Goal: Task Accomplishment & Management: Manage account settings

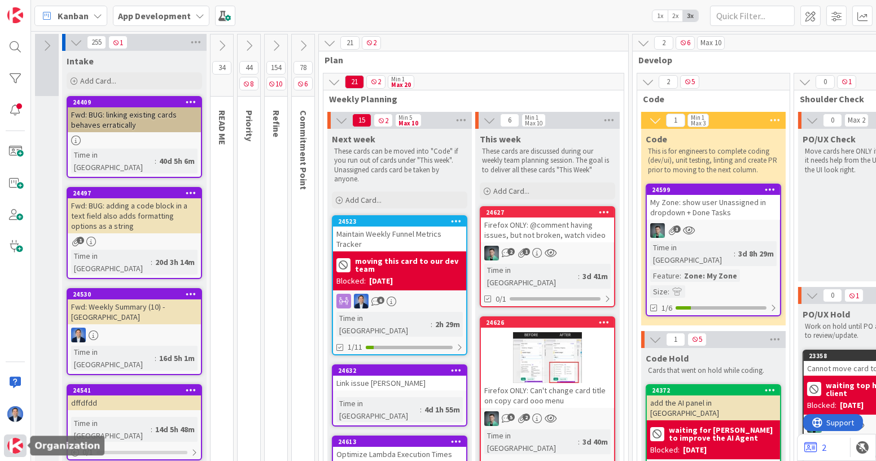
click at [11, 444] on img at bounding box center [15, 446] width 16 height 16
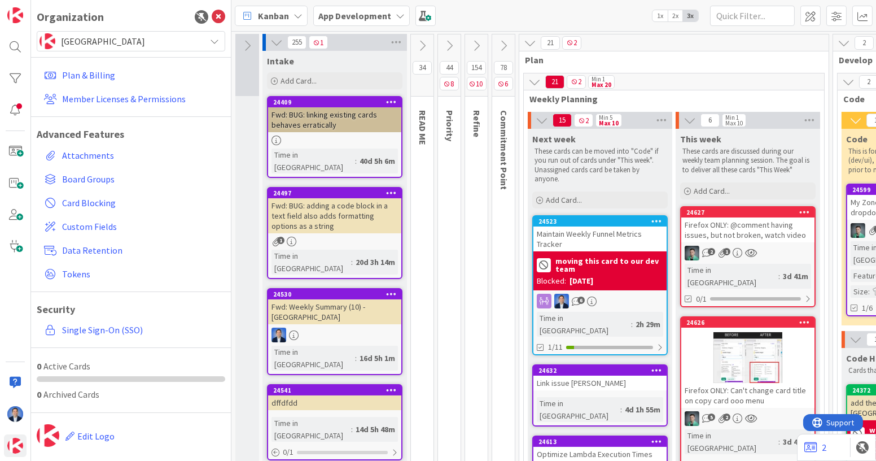
click at [115, 40] on span "[GEOGRAPHIC_DATA]" at bounding box center [130, 41] width 139 height 16
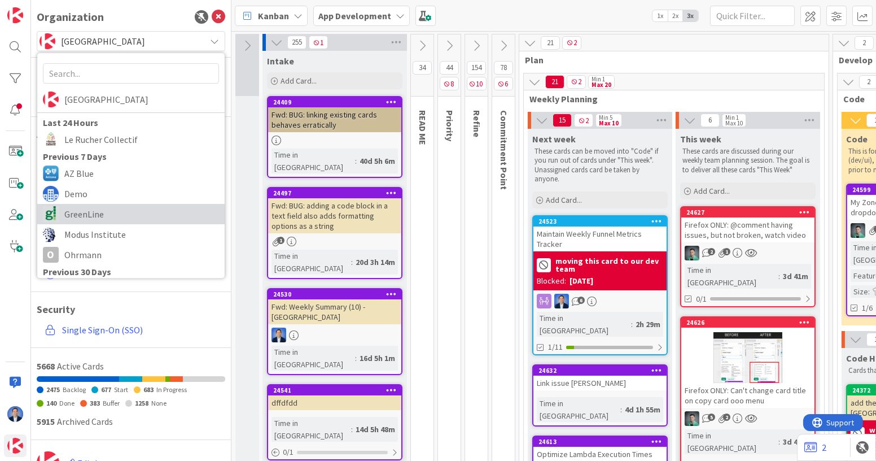
click at [108, 206] on span "GreenLine" at bounding box center [141, 214] width 155 height 17
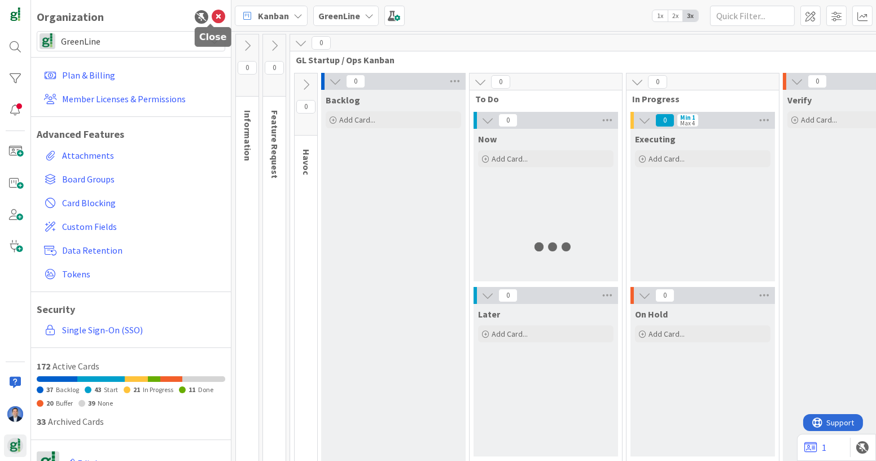
click at [212, 18] on icon at bounding box center [219, 17] width 14 height 14
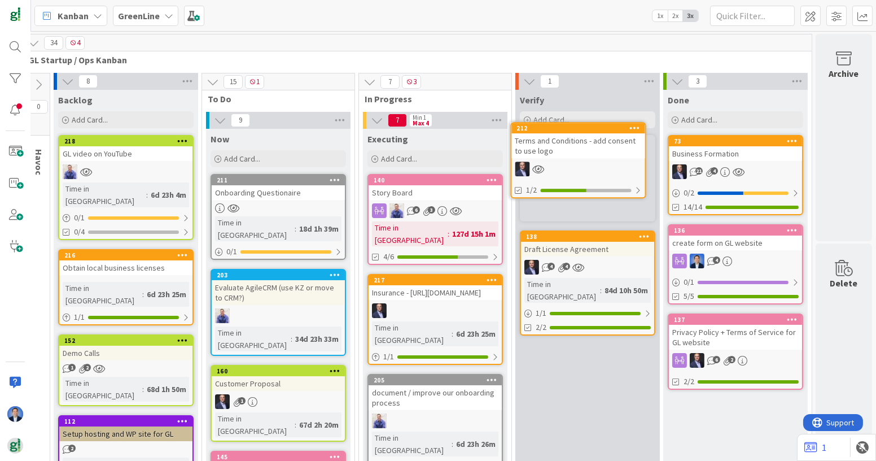
scroll to position [0, 73]
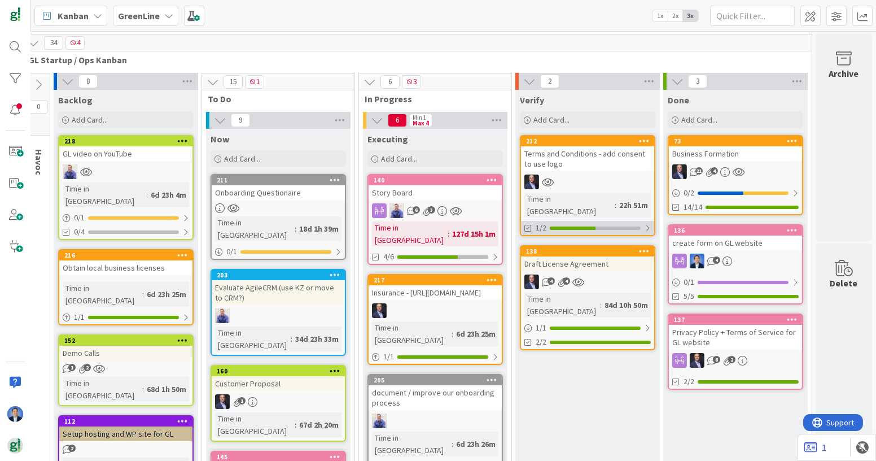
click at [592, 221] on div "1/2" at bounding box center [587, 228] width 133 height 14
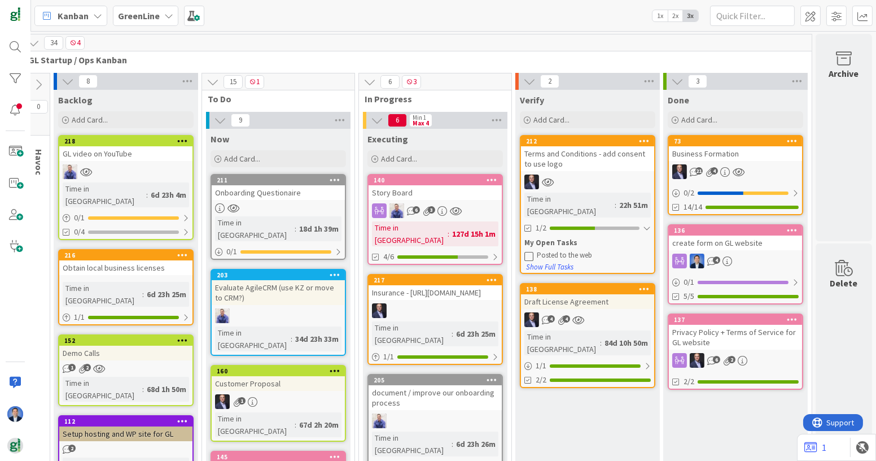
click at [525, 251] on icon at bounding box center [529, 255] width 9 height 9
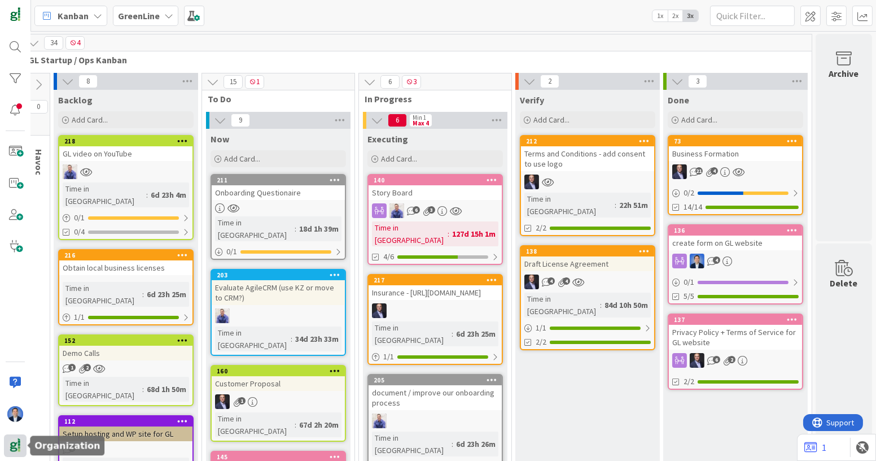
click at [16, 449] on img at bounding box center [15, 446] width 16 height 16
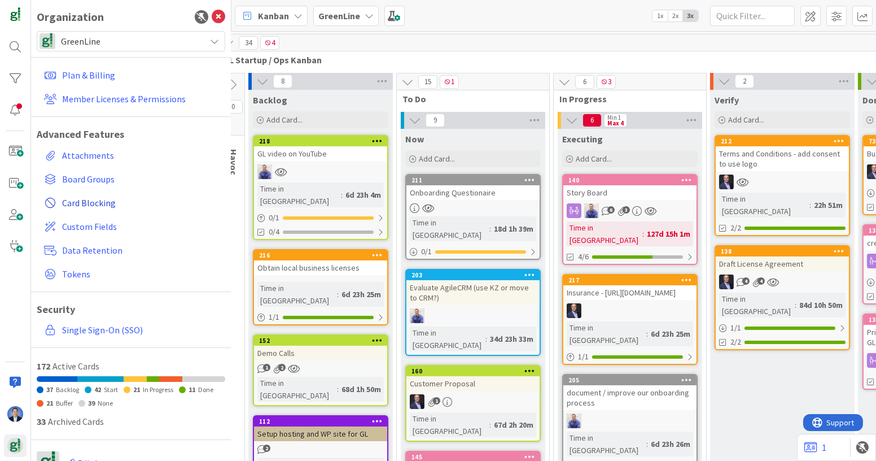
click at [92, 203] on span "Card Blocking" at bounding box center [141, 203] width 159 height 14
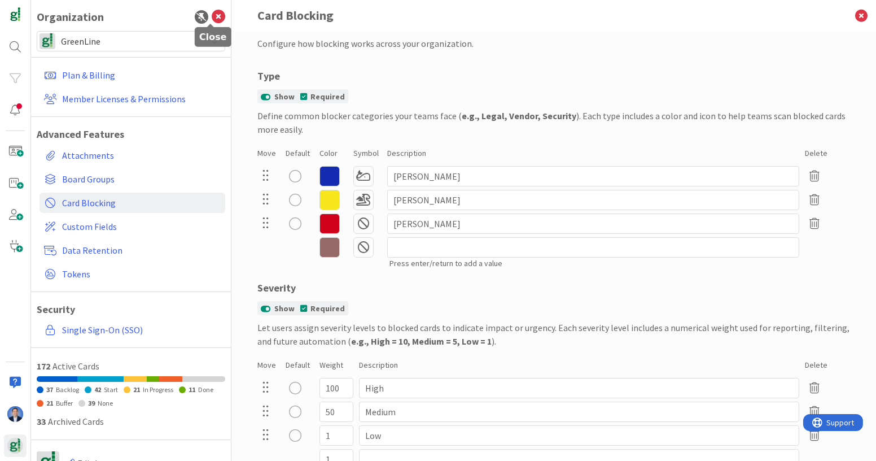
click at [212, 15] on icon at bounding box center [219, 17] width 14 height 14
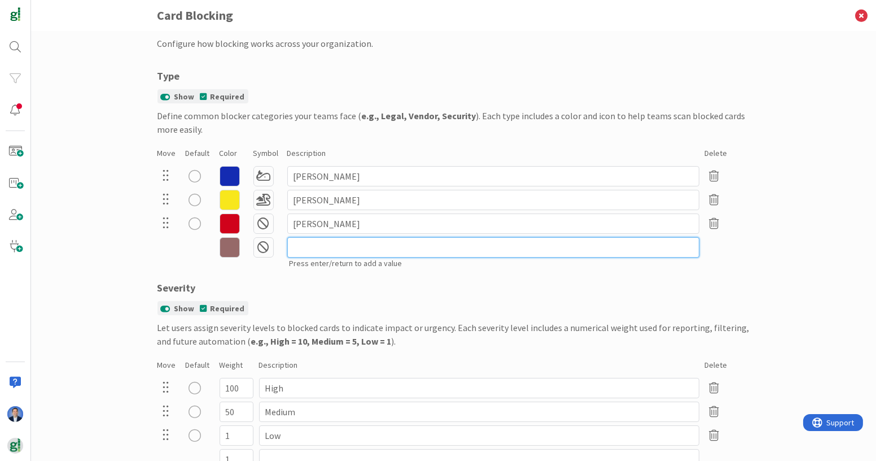
click at [310, 242] on input at bounding box center [493, 247] width 412 height 20
click at [223, 248] on icon at bounding box center [230, 247] width 20 height 20
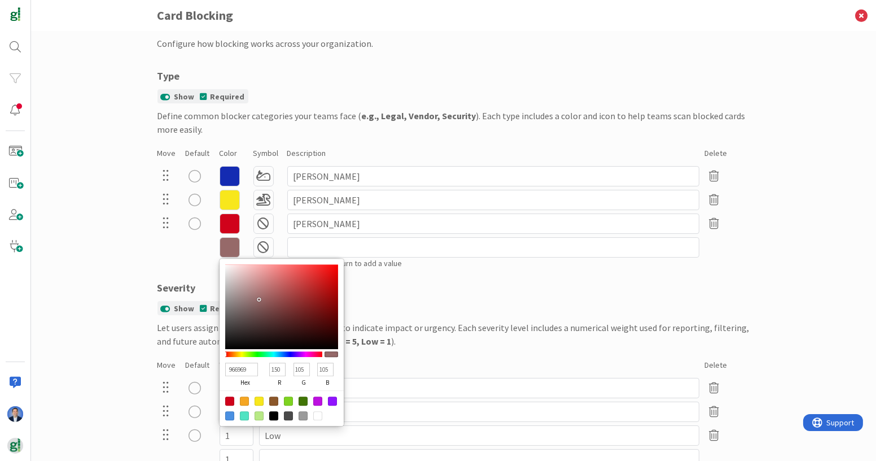
click at [316, 399] on div at bounding box center [317, 400] width 9 height 9
type input "BD10E0"
type input "189"
type input "16"
type input "224"
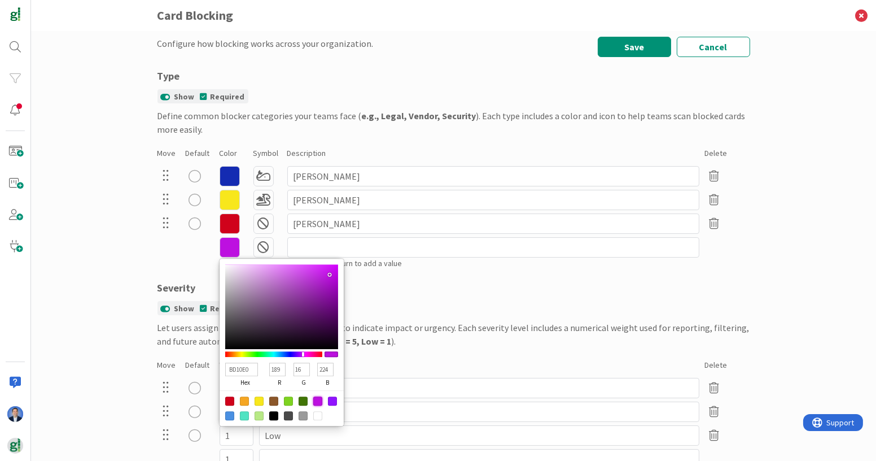
click at [259, 247] on icon at bounding box center [264, 247] width 20 height 20
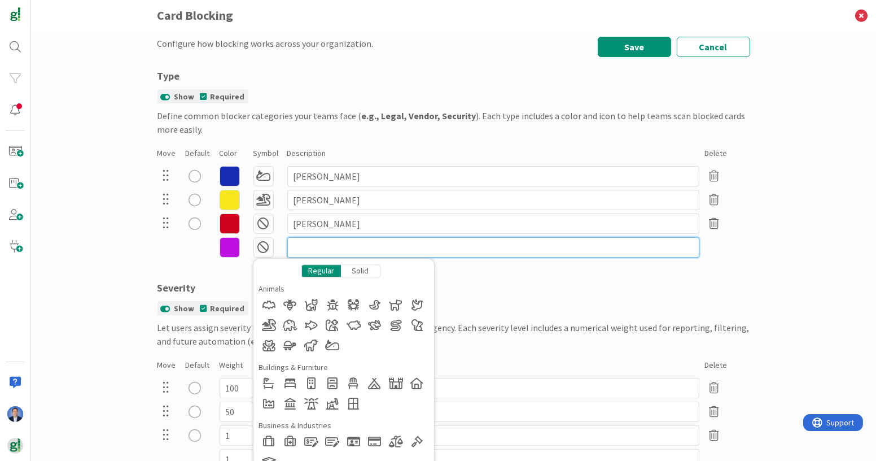
click at [343, 241] on input at bounding box center [493, 247] width 412 height 20
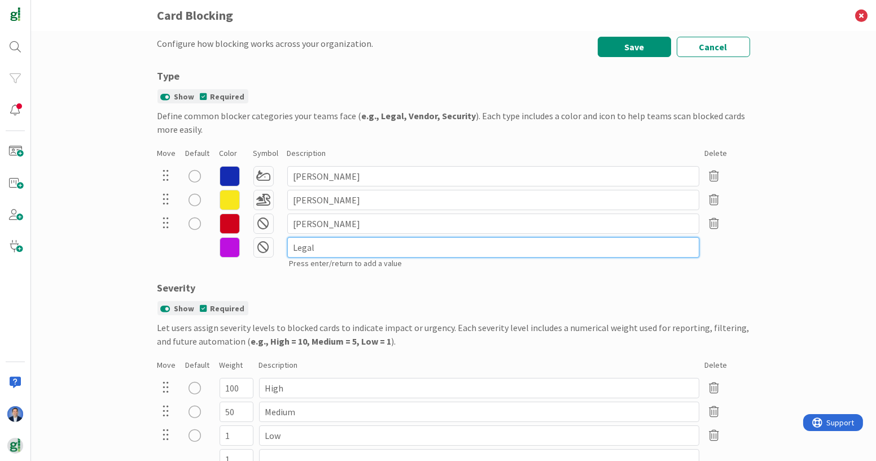
type input "Legal"
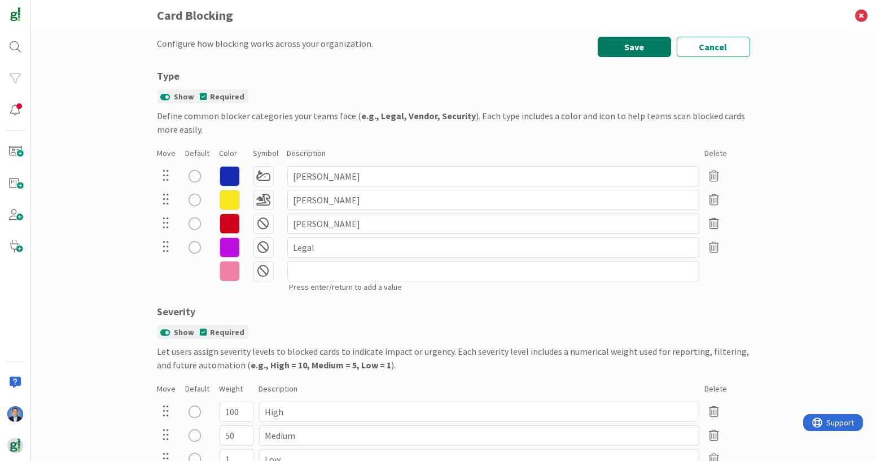
click at [636, 54] on button "Save" at bounding box center [634, 47] width 73 height 20
click at [860, 16] on icon at bounding box center [861, 15] width 29 height 31
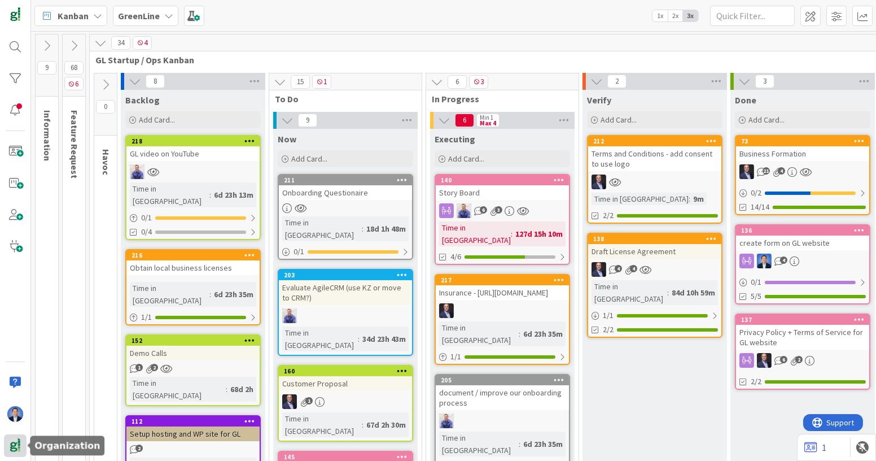
click at [11, 446] on img at bounding box center [15, 446] width 16 height 16
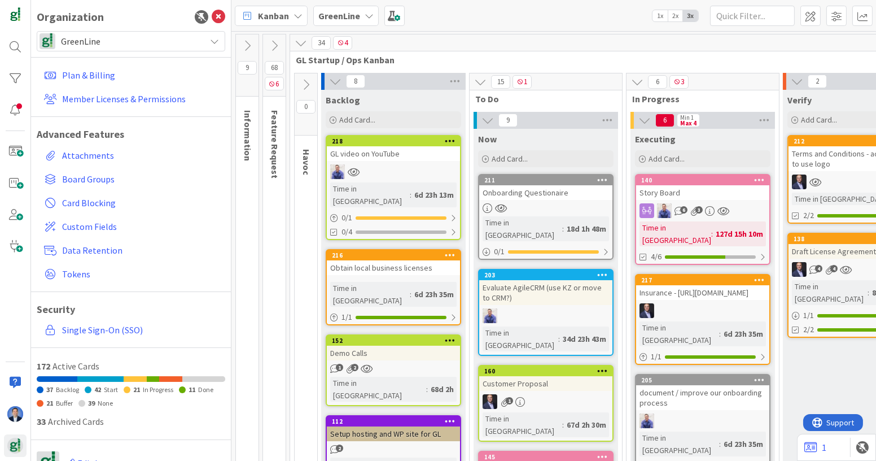
click at [104, 50] on div "GreenLine" at bounding box center [131, 41] width 189 height 20
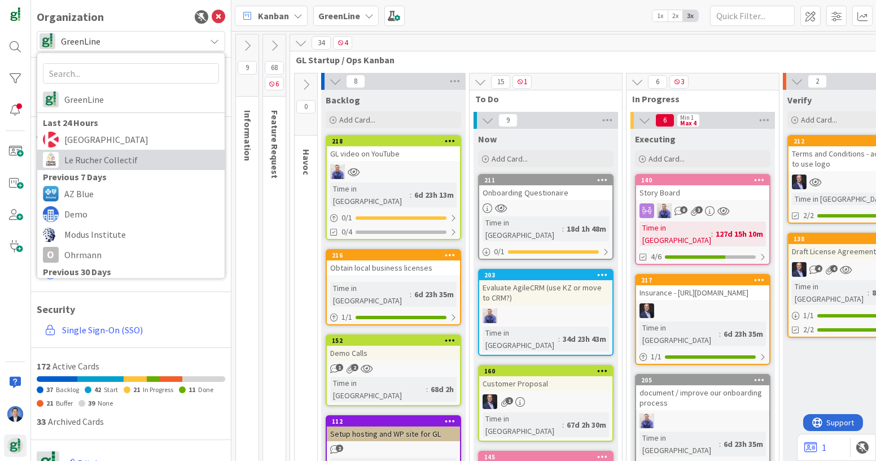
click at [116, 168] on link "Le Rucher Collectif" at bounding box center [130, 160] width 187 height 20
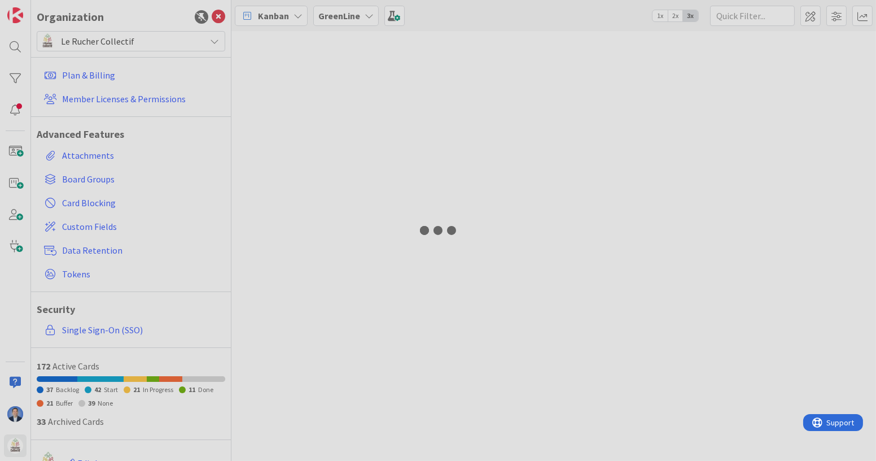
click at [94, 204] on div at bounding box center [438, 230] width 876 height 461
drag, startPoint x: 172, startPoint y: 207, endPoint x: 297, endPoint y: 237, distance: 129.0
click at [297, 237] on div at bounding box center [438, 230] width 876 height 461
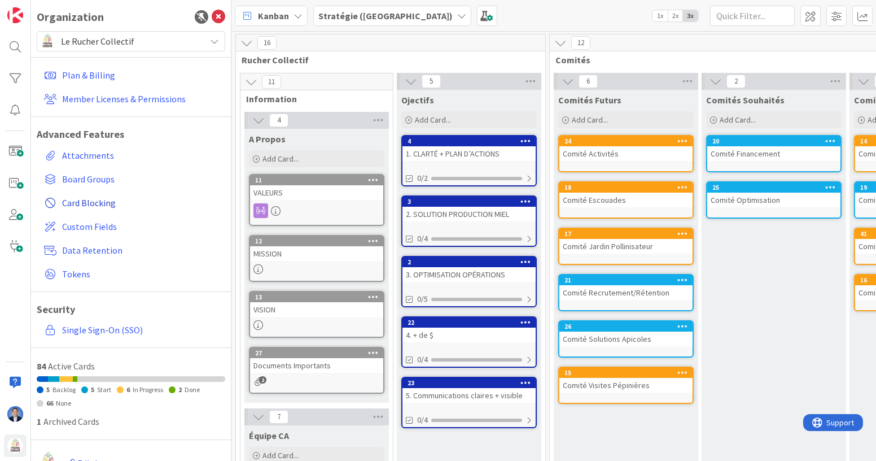
click at [90, 203] on span "Card Blocking" at bounding box center [141, 203] width 159 height 14
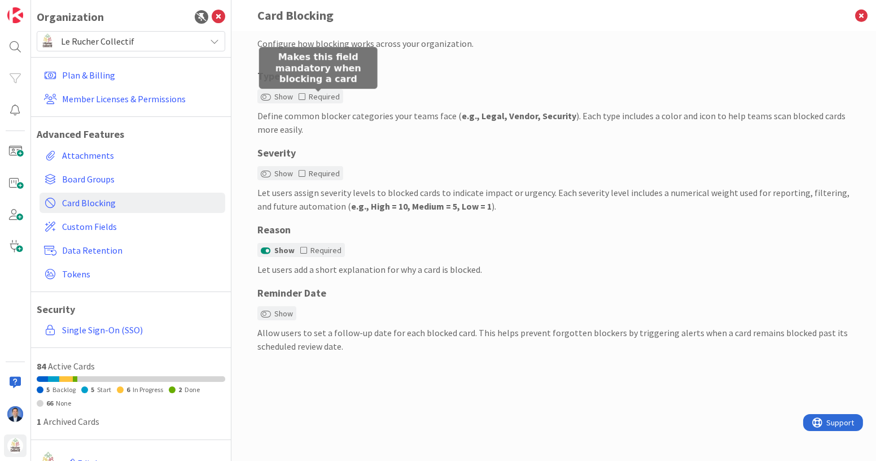
click at [303, 97] on icon at bounding box center [302, 97] width 7 height 8
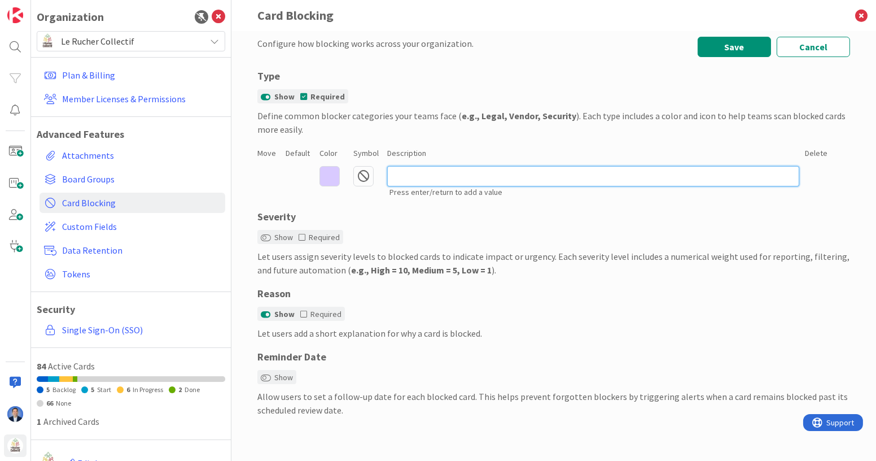
click at [408, 178] on input at bounding box center [593, 176] width 412 height 20
type input "Legal"
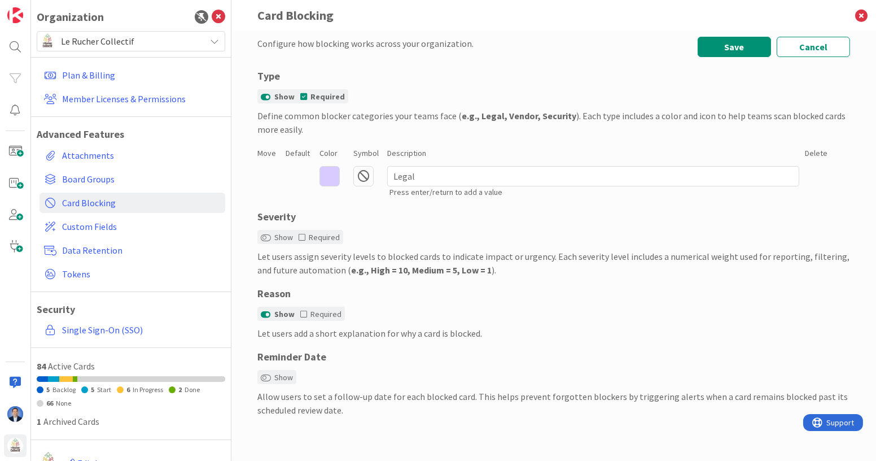
click at [330, 171] on icon at bounding box center [330, 176] width 20 height 20
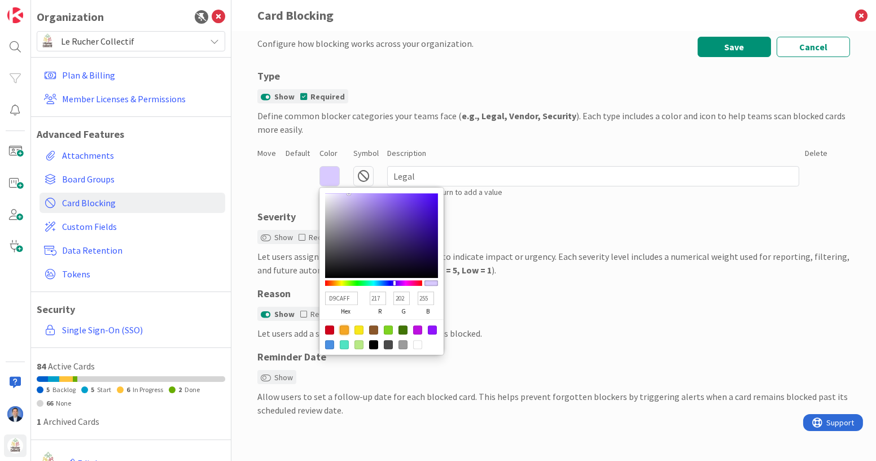
click at [344, 330] on div at bounding box center [344, 329] width 9 height 9
type input "F5A623"
type input "245"
type input "166"
type input "35"
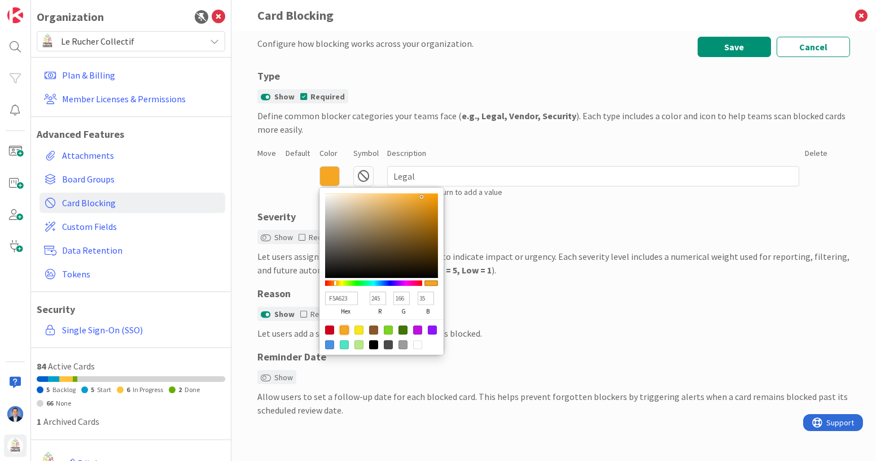
click at [366, 174] on icon at bounding box center [364, 176] width 20 height 20
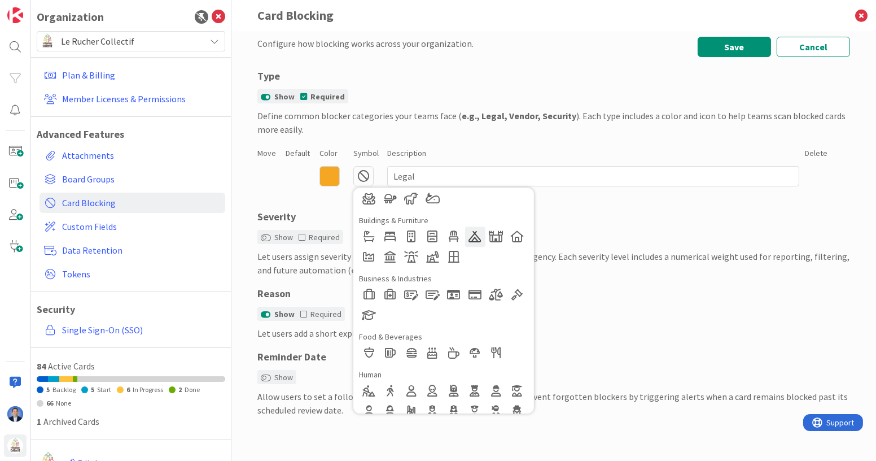
scroll to position [78, 0]
click at [513, 295] on div at bounding box center [518, 292] width 20 height 20
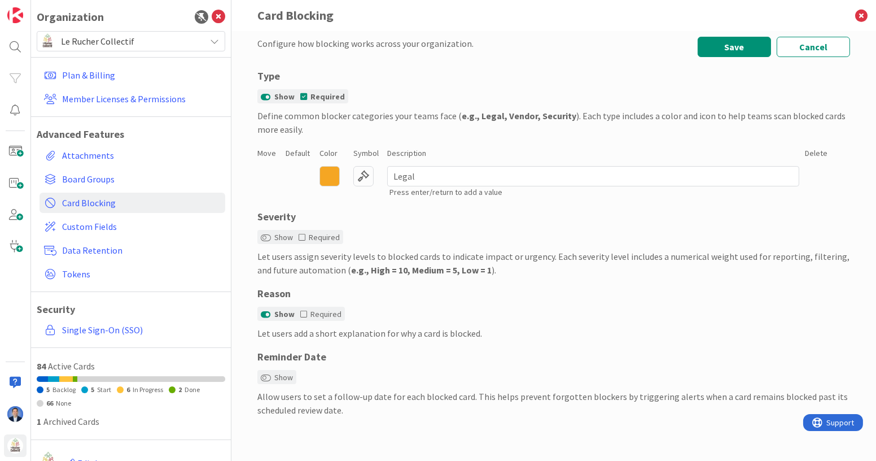
click at [368, 173] on icon at bounding box center [364, 176] width 20 height 20
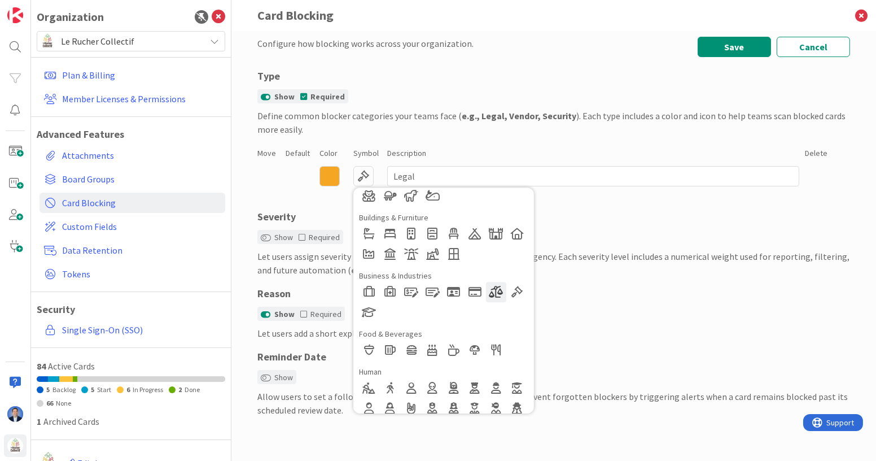
click at [497, 294] on div at bounding box center [496, 292] width 20 height 20
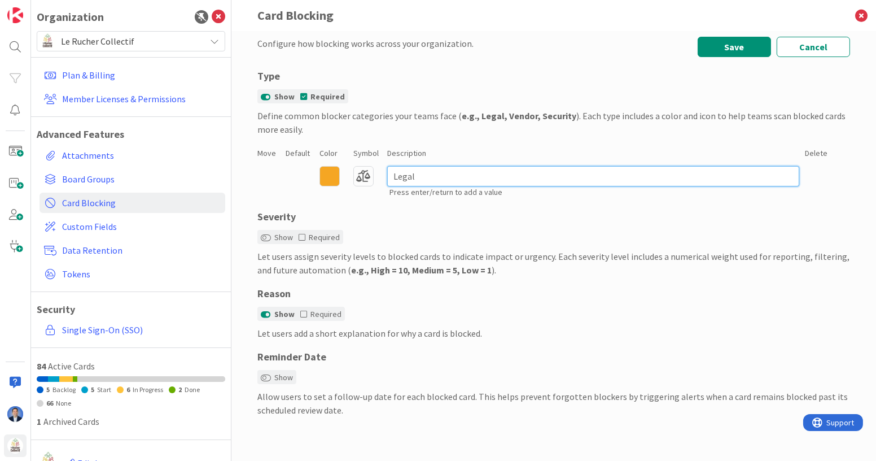
click at [561, 169] on input "Legal" at bounding box center [593, 176] width 412 height 20
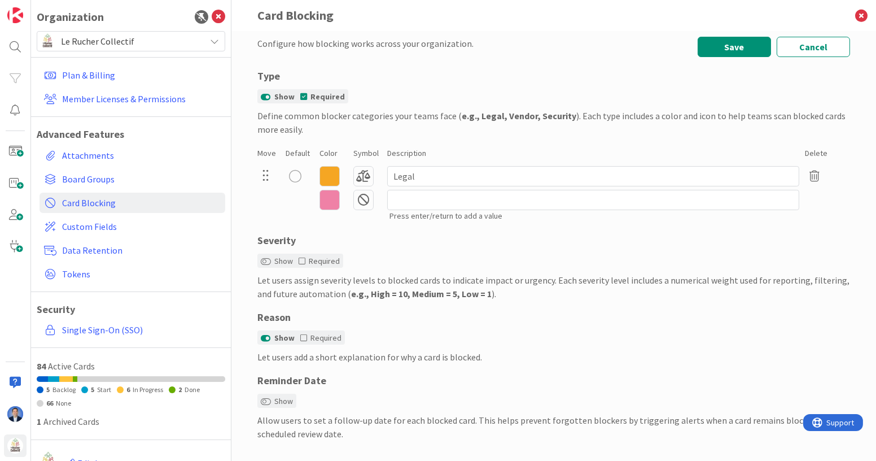
click at [360, 200] on icon at bounding box center [364, 200] width 20 height 20
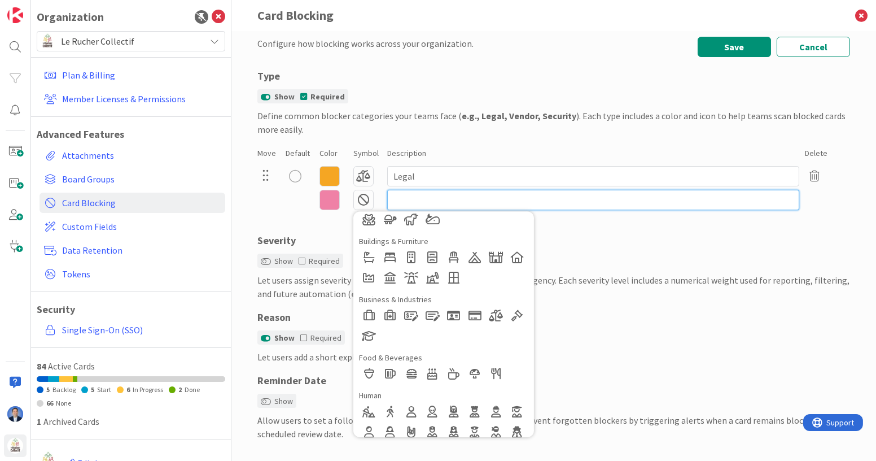
click at [413, 203] on input at bounding box center [593, 200] width 412 height 20
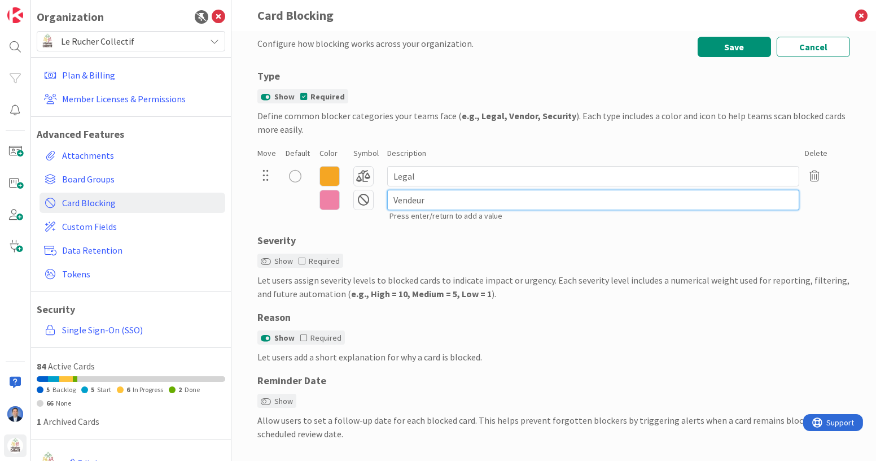
type input "Vendeur"
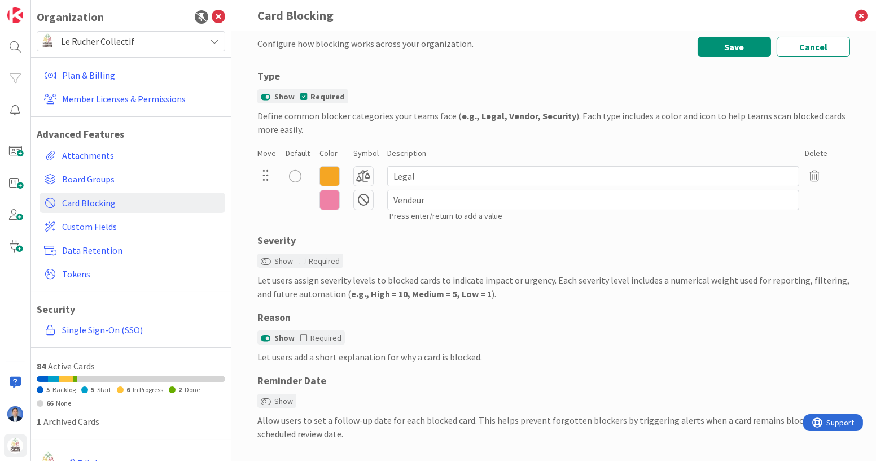
click at [334, 202] on icon at bounding box center [330, 200] width 20 height 20
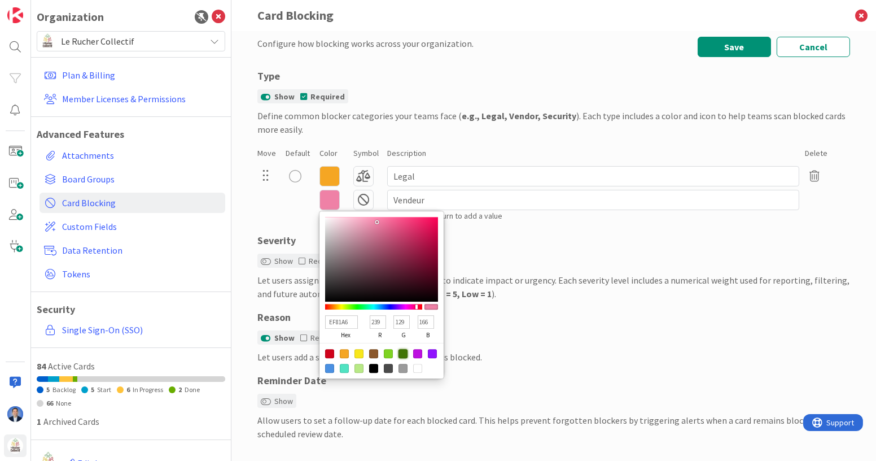
click at [399, 354] on div at bounding box center [403, 353] width 9 height 9
type input "417505"
type input "65"
type input "117"
type input "5"
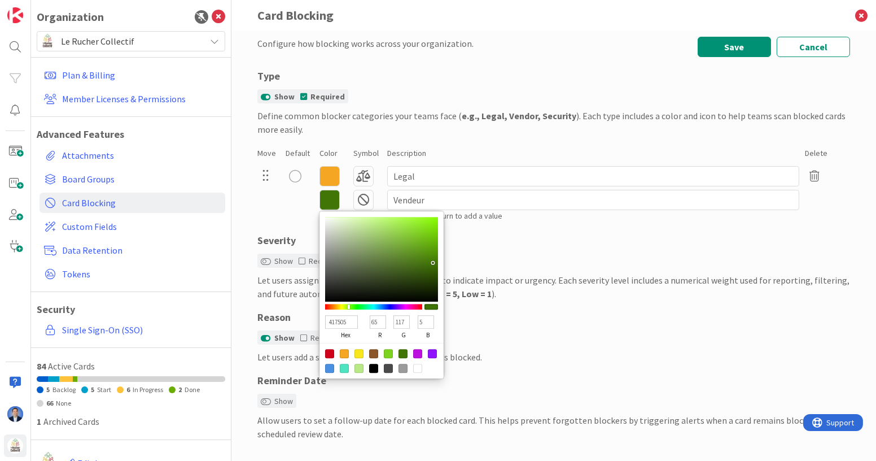
click at [360, 197] on icon at bounding box center [364, 200] width 20 height 20
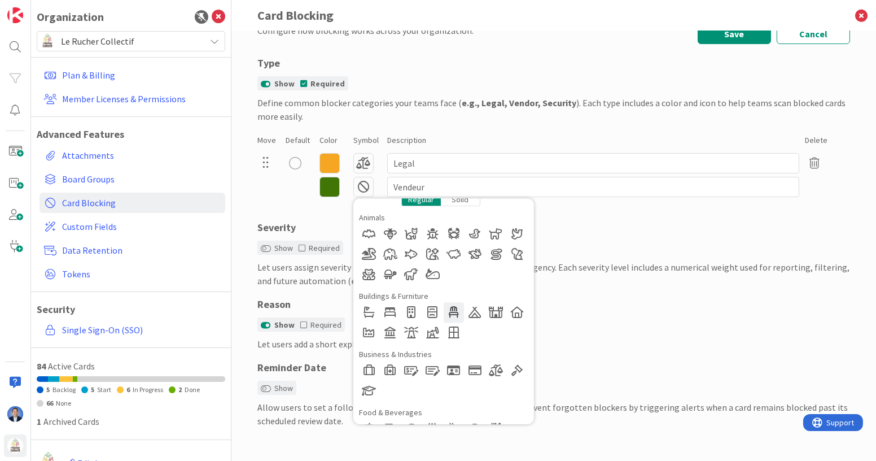
scroll to position [0, 0]
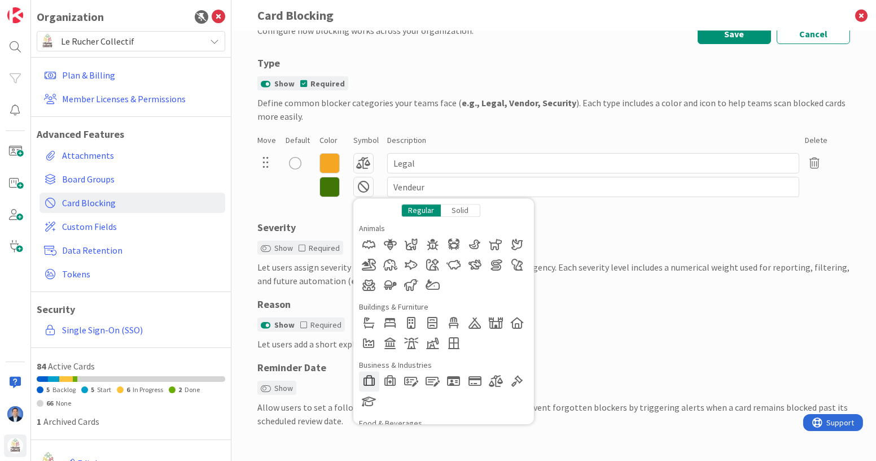
click at [362, 379] on div at bounding box center [369, 381] width 20 height 20
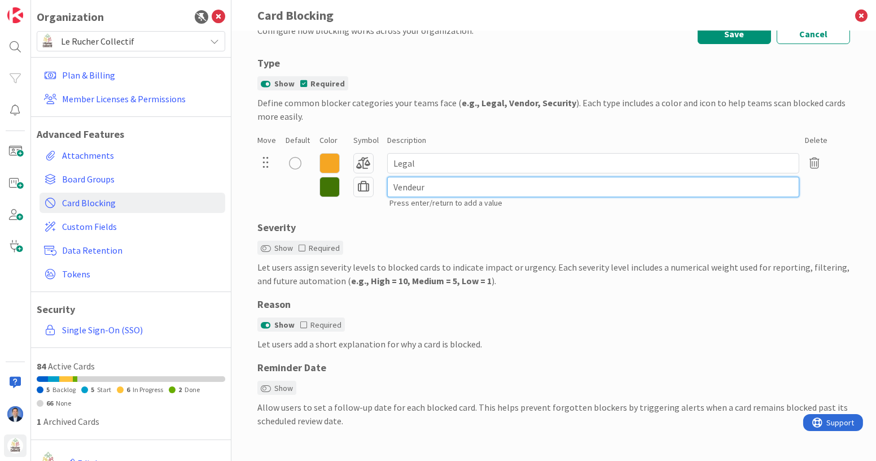
click at [469, 190] on input "Vendeur" at bounding box center [593, 187] width 412 height 20
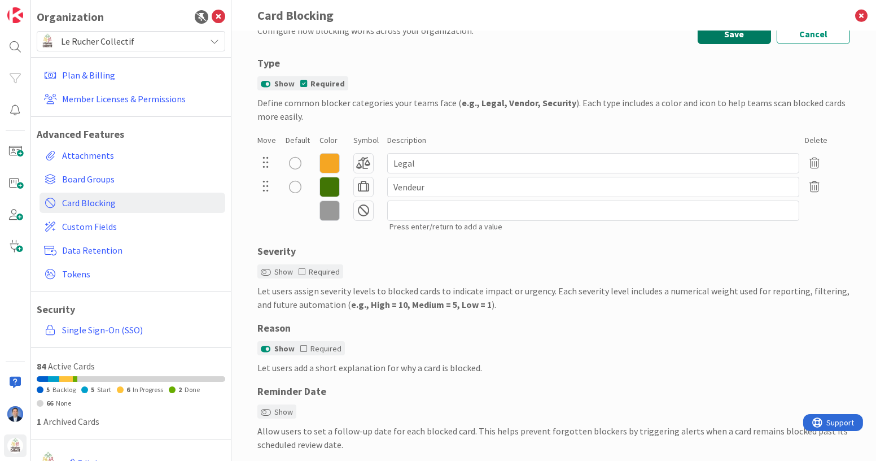
click at [718, 39] on button "Save" at bounding box center [734, 34] width 73 height 20
click at [865, 14] on icon at bounding box center [861, 15] width 29 height 31
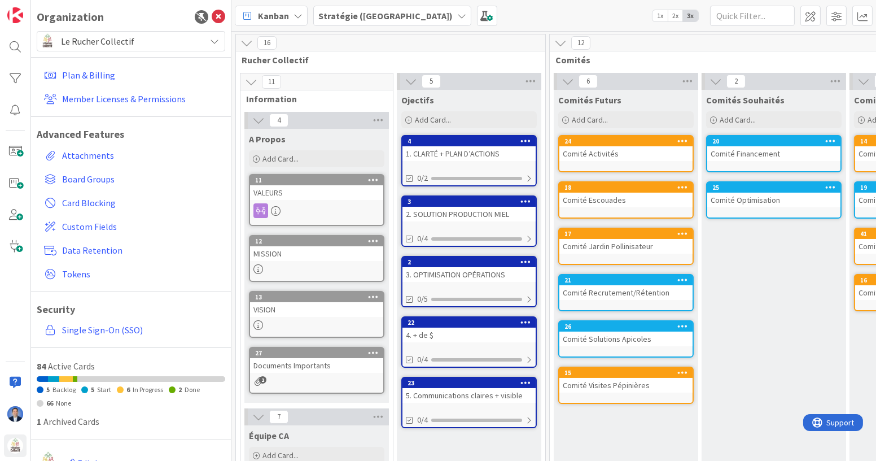
click at [212, 16] on icon at bounding box center [219, 17] width 14 height 14
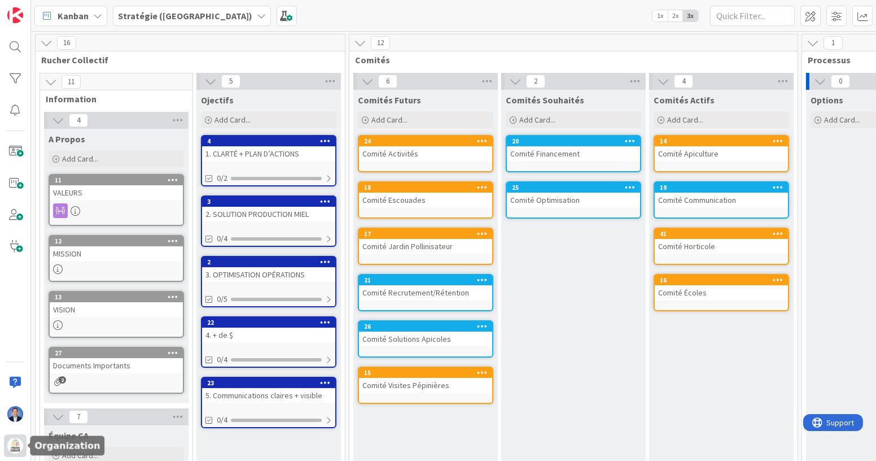
click at [15, 446] on img at bounding box center [15, 446] width 16 height 16
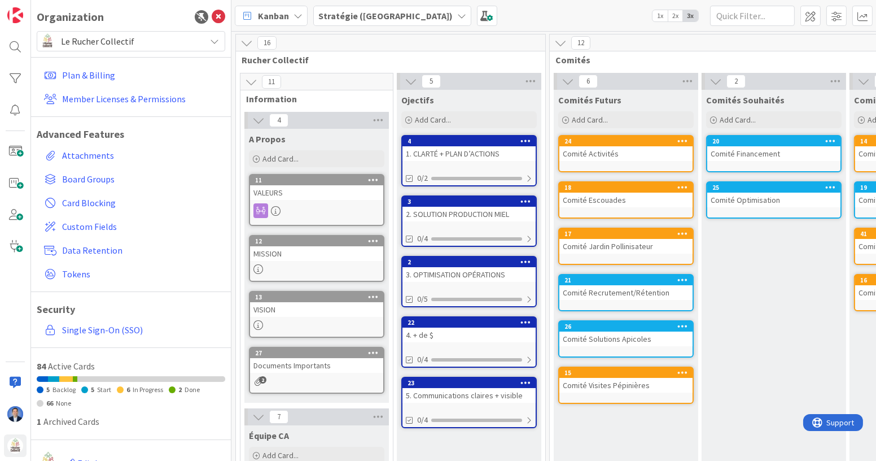
click at [111, 40] on span "Le Rucher Collectif" at bounding box center [130, 41] width 139 height 16
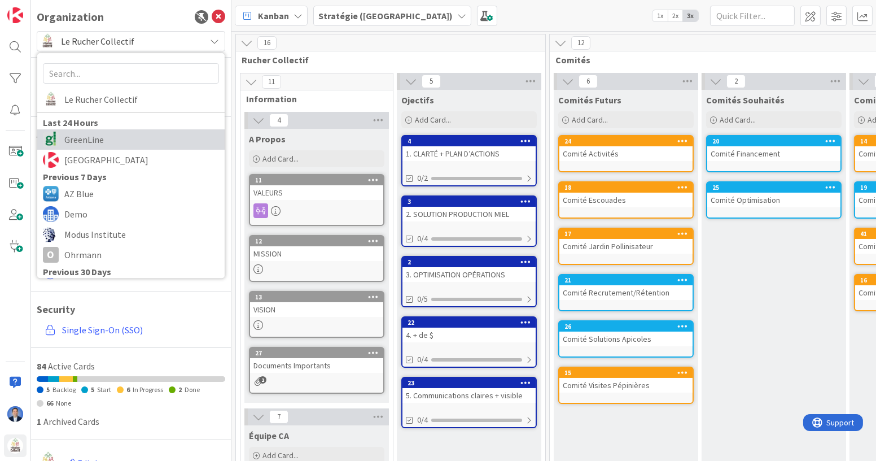
click at [96, 132] on span "GreenLine" at bounding box center [141, 139] width 155 height 17
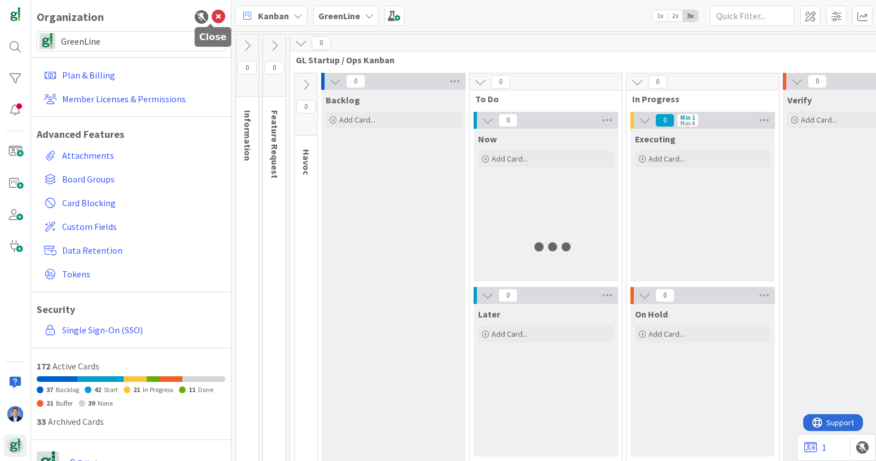
click at [212, 20] on icon at bounding box center [219, 17] width 14 height 14
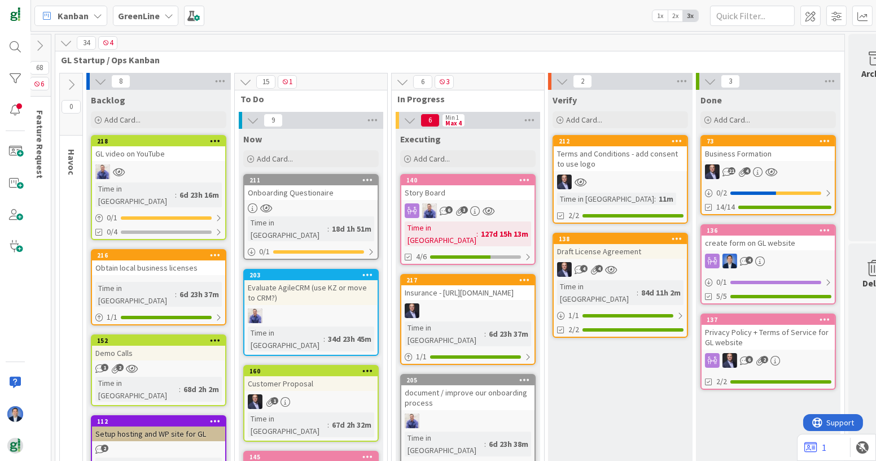
scroll to position [0, 23]
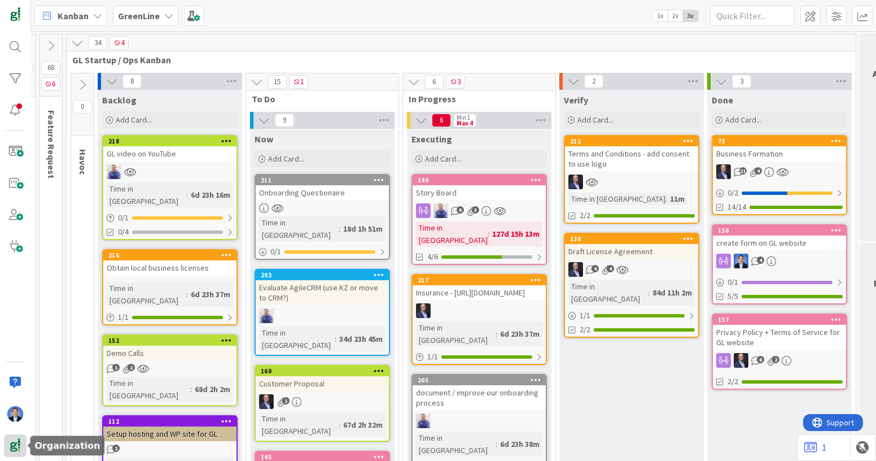
click at [15, 440] on img at bounding box center [15, 446] width 16 height 16
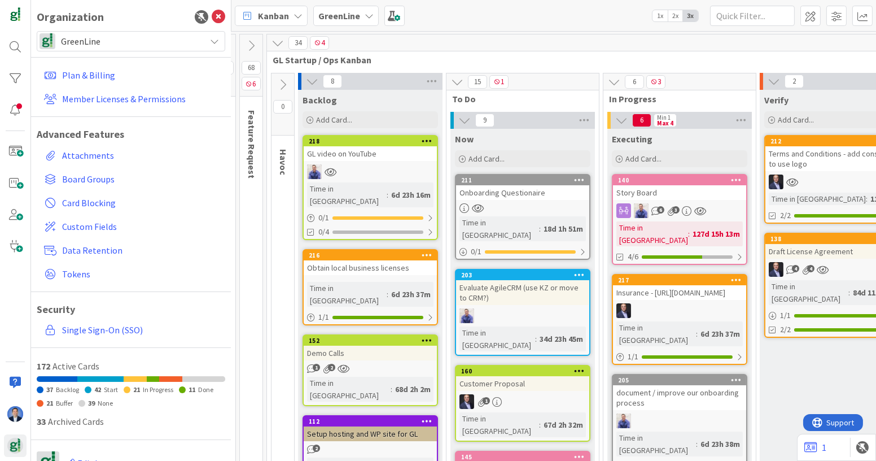
click at [107, 41] on span "GreenLine" at bounding box center [130, 41] width 139 height 16
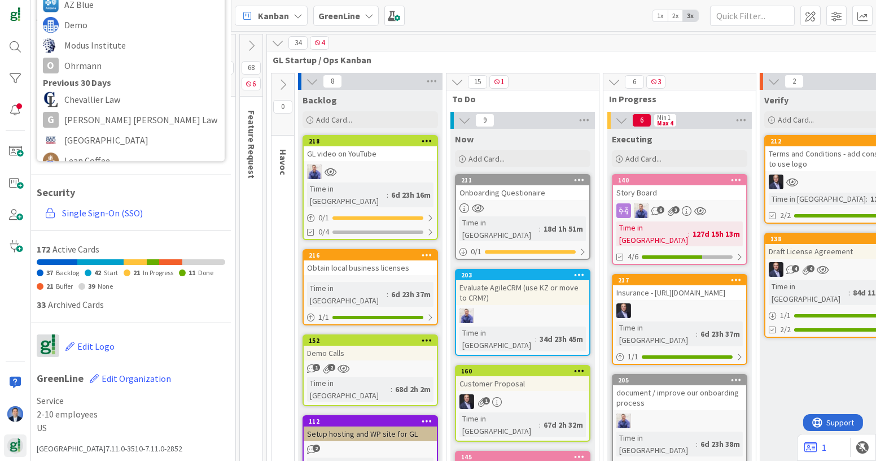
scroll to position [0, 0]
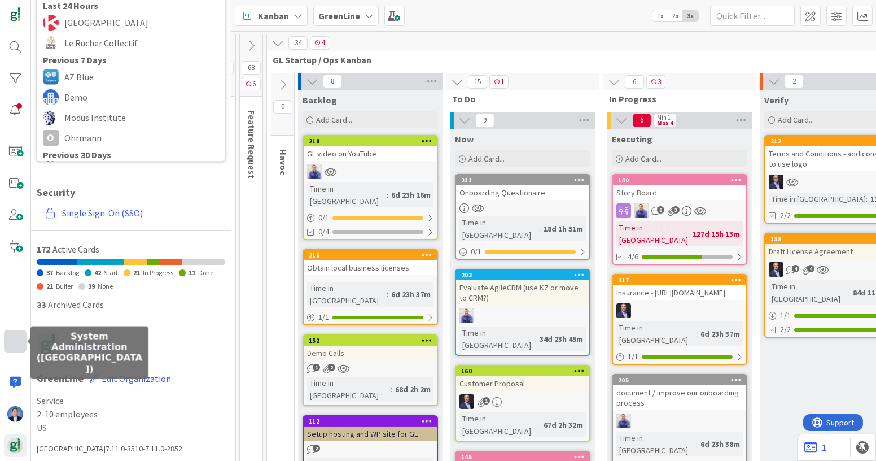
click at [20, 339] on div at bounding box center [15, 341] width 23 height 23
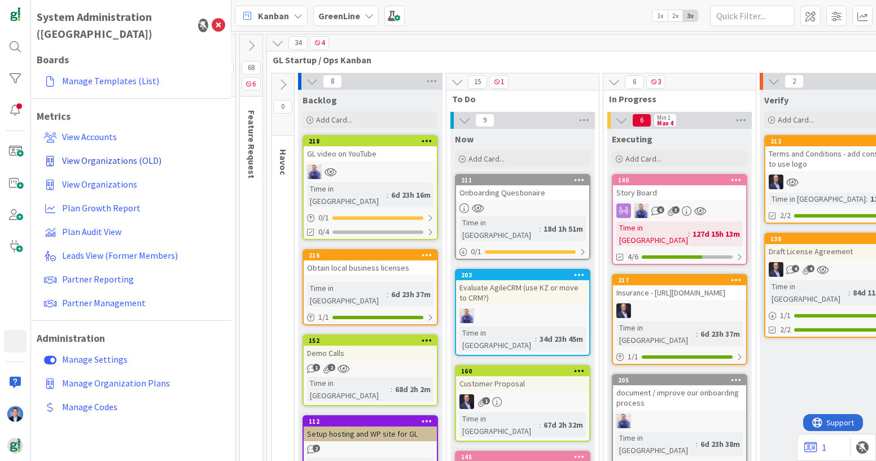
click at [123, 155] on span "View Organizations (OLD)" at bounding box center [111, 160] width 99 height 11
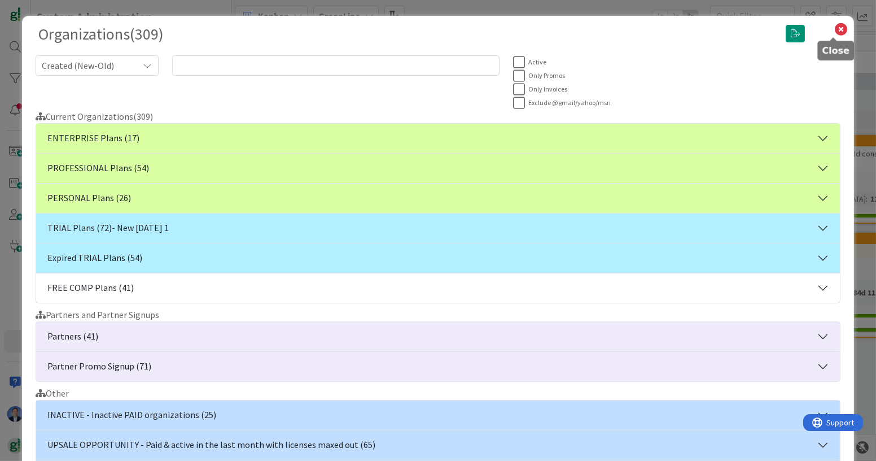
click at [835, 36] on icon at bounding box center [841, 29] width 15 height 16
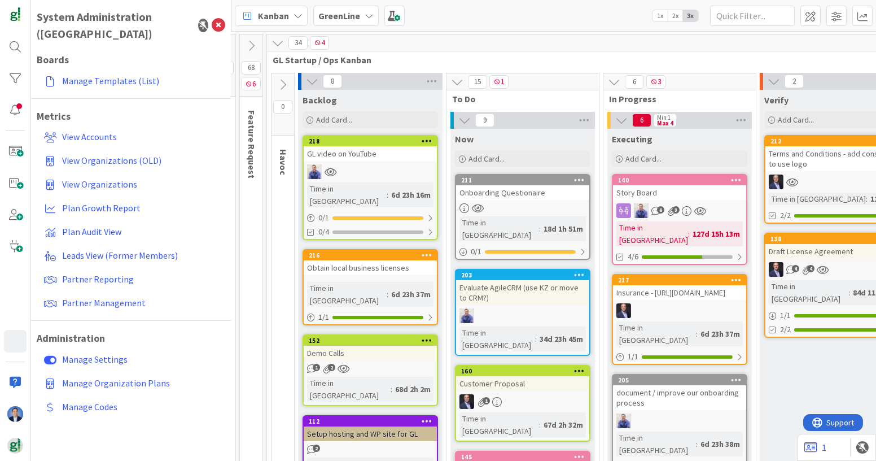
scroll to position [0, 273]
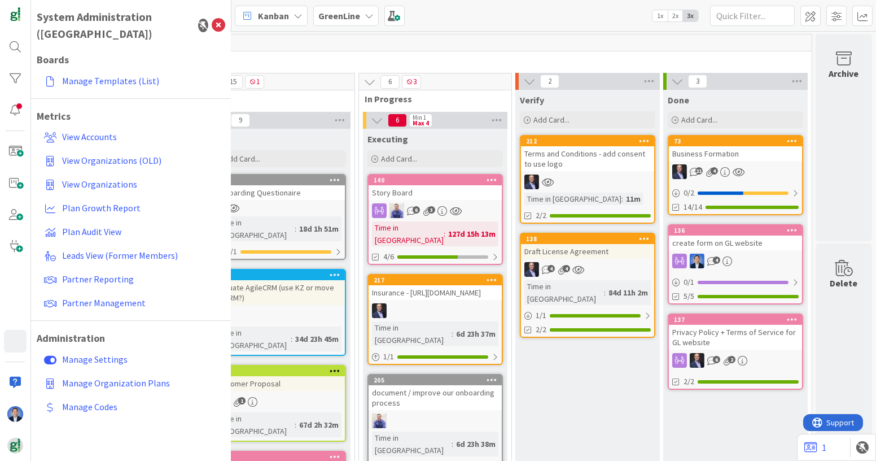
click at [599, 157] on div "Terms and Conditions - add consent to use logo" at bounding box center [587, 158] width 133 height 25
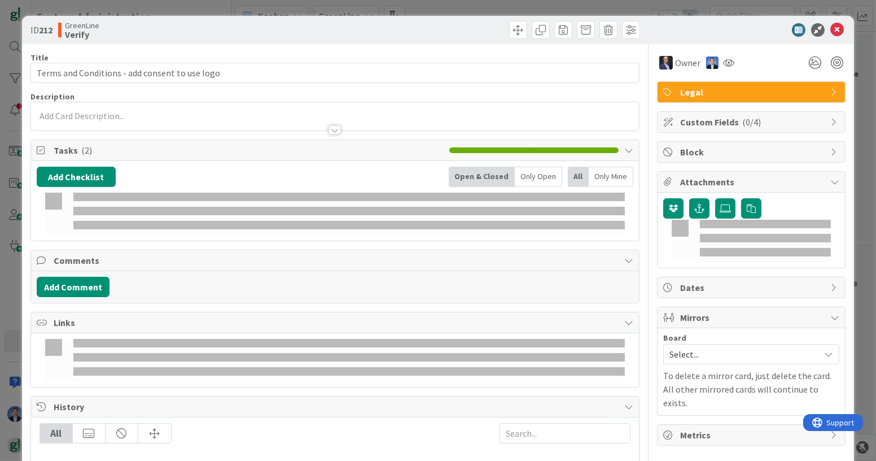
click at [723, 155] on span "Block" at bounding box center [752, 152] width 145 height 14
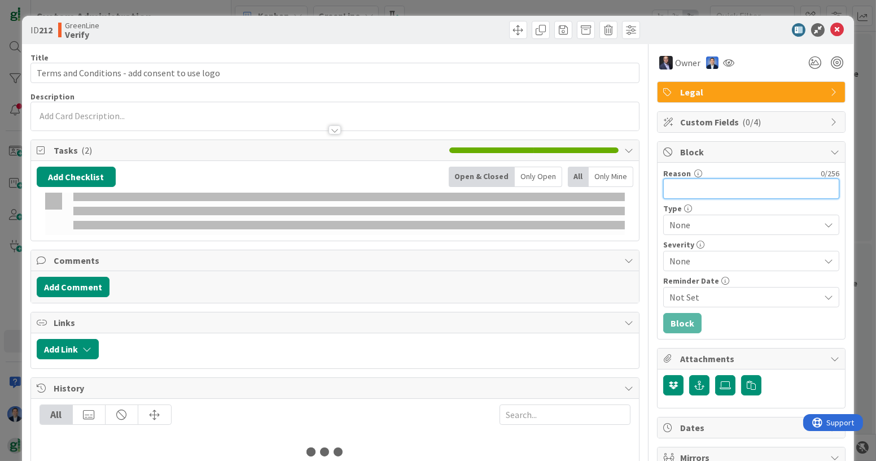
click at [710, 190] on input "Reason" at bounding box center [752, 188] width 176 height 20
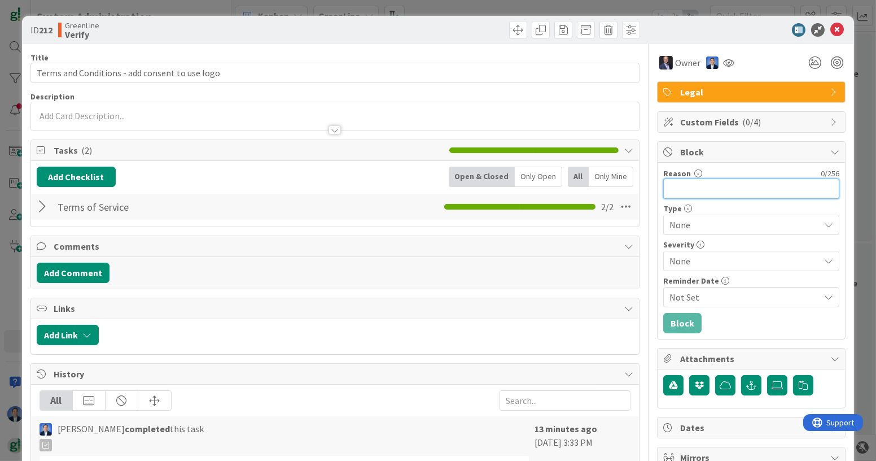
click at [673, 185] on input "Reason" at bounding box center [752, 188] width 176 height 20
type input "erer"
click at [675, 317] on button "Block" at bounding box center [683, 323] width 38 height 20
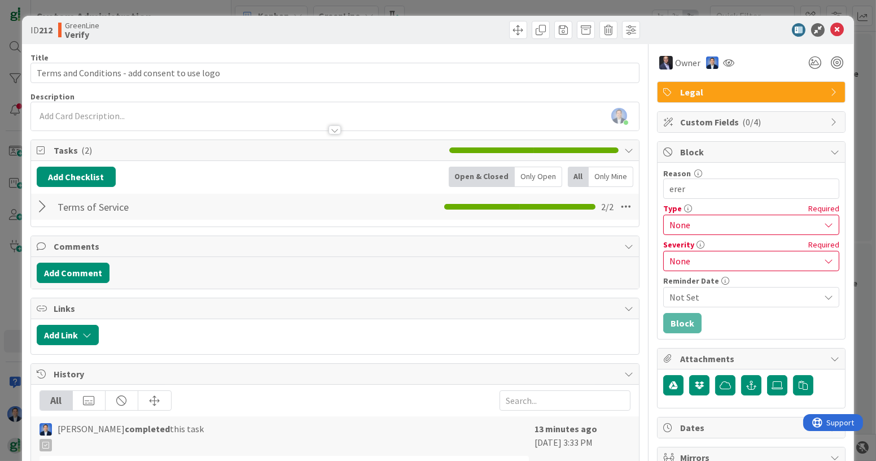
click at [701, 230] on span "None" at bounding box center [742, 225] width 145 height 16
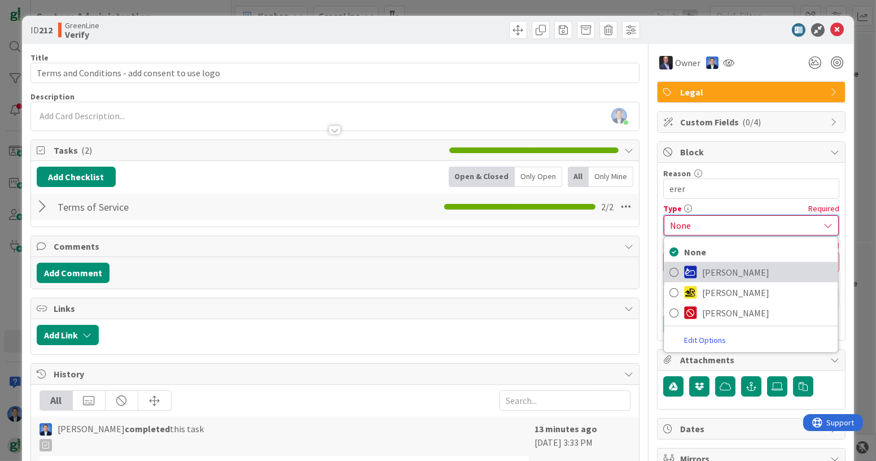
click at [703, 269] on span "[PERSON_NAME]" at bounding box center [768, 272] width 130 height 17
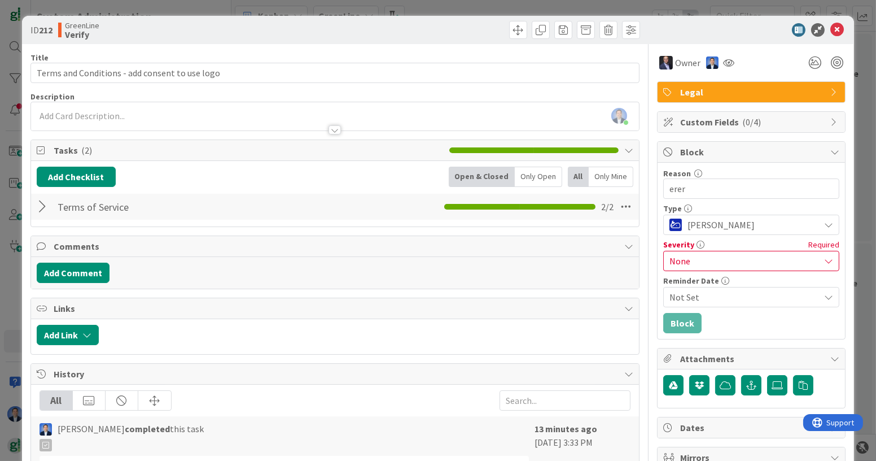
click at [703, 269] on div "None" at bounding box center [752, 261] width 176 height 20
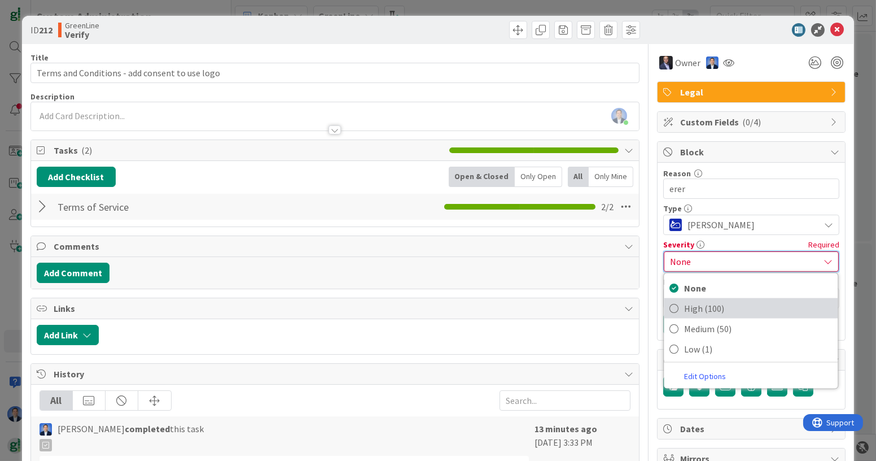
click at [701, 303] on span "High (100)" at bounding box center [759, 308] width 148 height 17
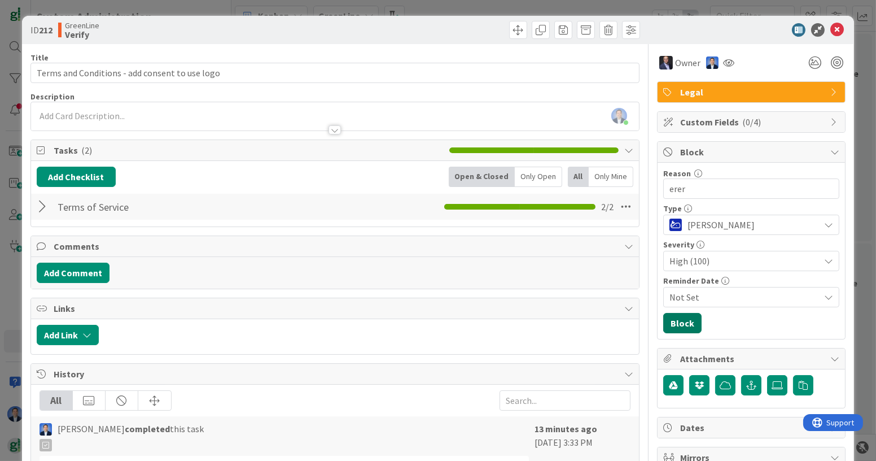
click at [687, 316] on button "Block" at bounding box center [683, 323] width 38 height 20
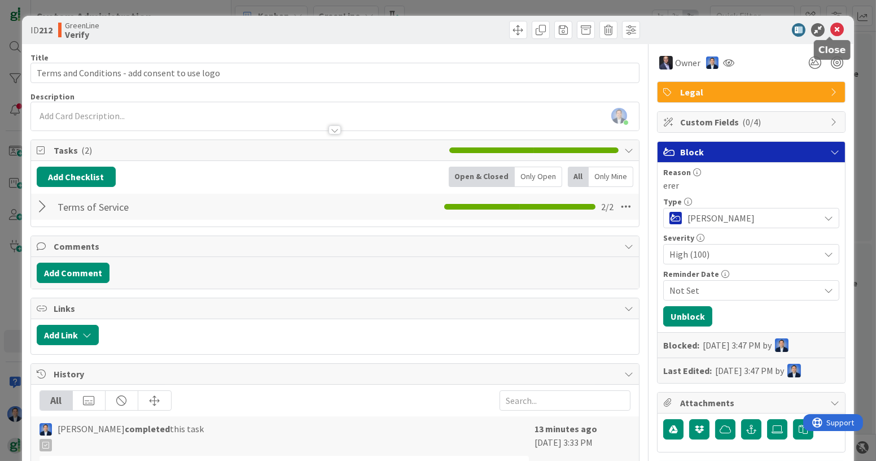
click at [831, 32] on icon at bounding box center [838, 30] width 14 height 14
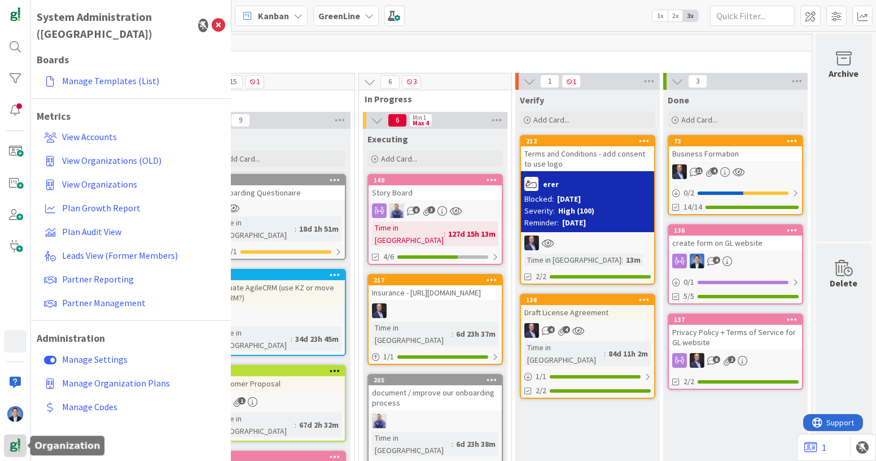
click at [12, 447] on img at bounding box center [15, 446] width 16 height 16
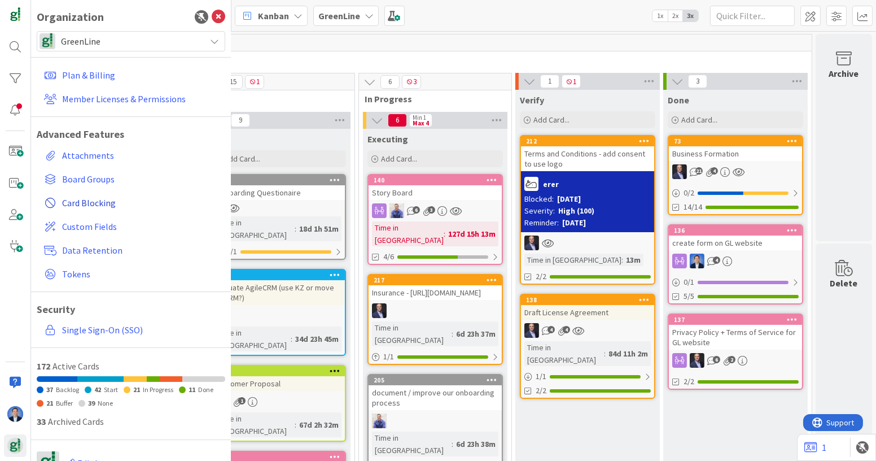
click at [90, 200] on span "Card Blocking" at bounding box center [141, 203] width 159 height 14
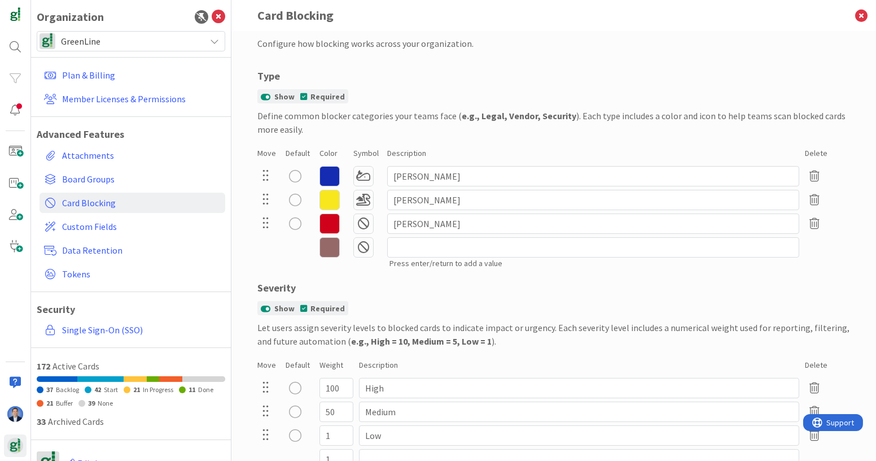
click at [417, 258] on p "Press enter/return to add a value" at bounding box center [595, 264] width 410 height 12
click at [422, 252] on input at bounding box center [593, 247] width 412 height 20
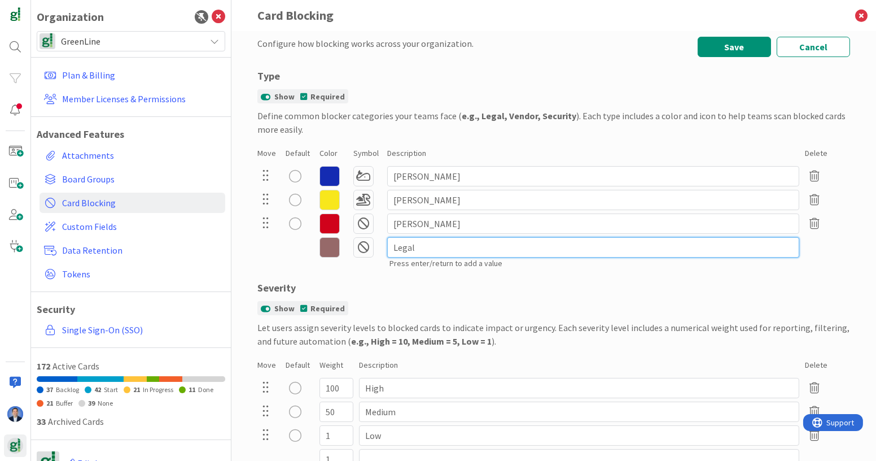
type input "Legal"
click at [355, 239] on icon at bounding box center [364, 247] width 20 height 20
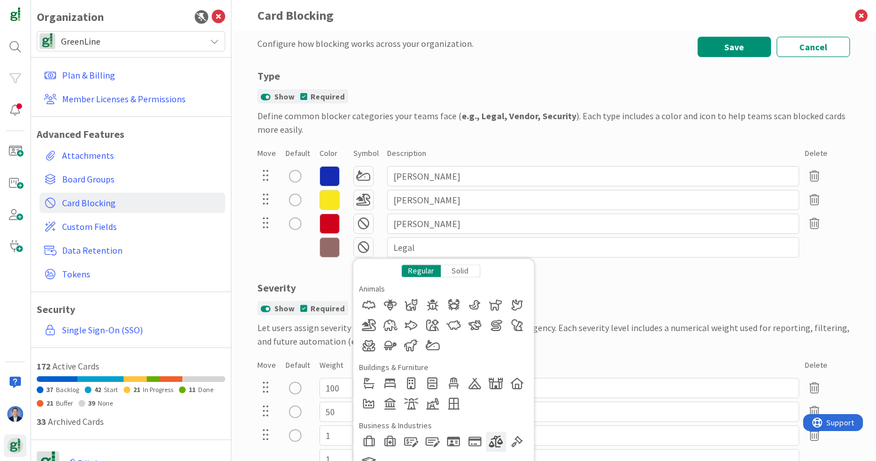
click at [491, 440] on div at bounding box center [496, 441] width 20 height 20
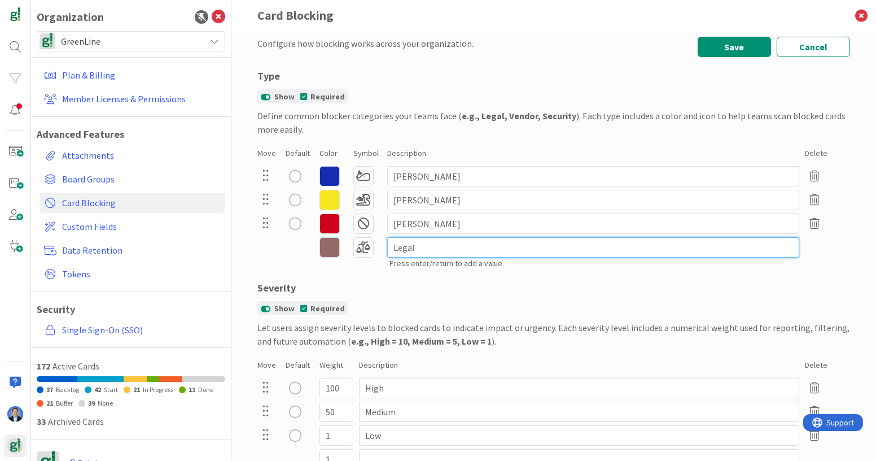
click at [460, 252] on input "Legal" at bounding box center [593, 247] width 412 height 20
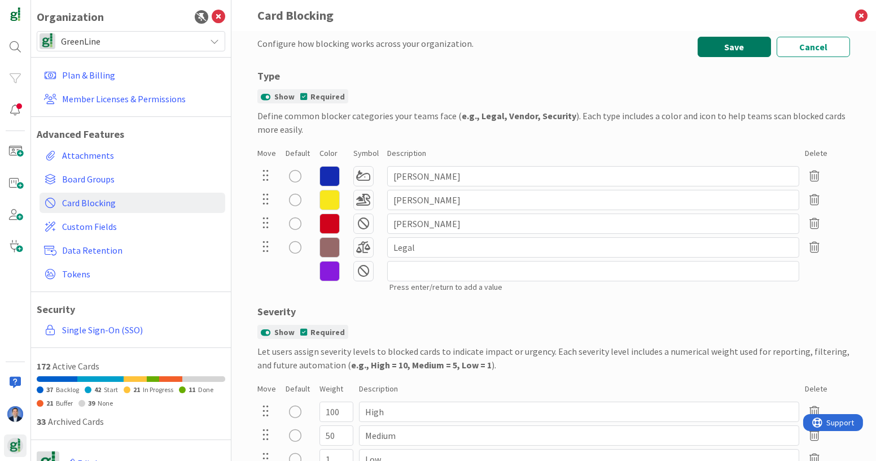
click at [729, 47] on button "Save" at bounding box center [734, 47] width 73 height 20
click at [863, 16] on icon at bounding box center [861, 15] width 29 height 31
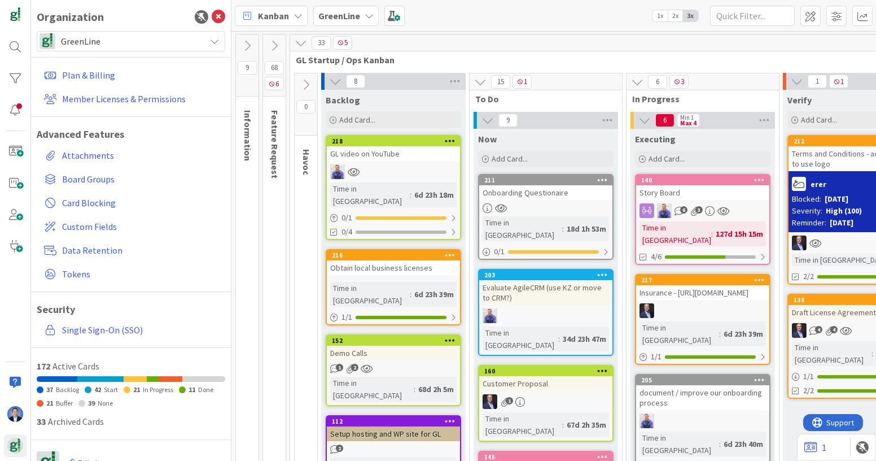
click at [814, 163] on div "Terms and Conditions - add consent to use logo" at bounding box center [855, 158] width 133 height 25
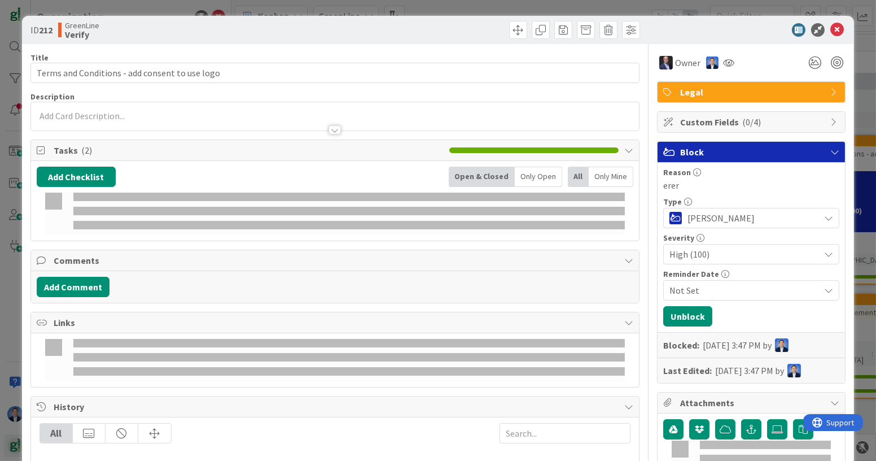
click at [690, 216] on span "[PERSON_NAME]" at bounding box center [751, 218] width 126 height 16
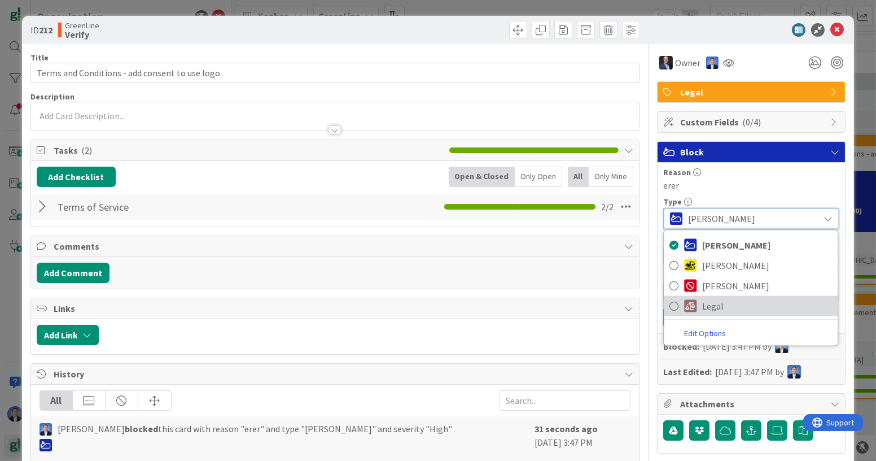
click at [708, 298] on span "Legal" at bounding box center [768, 306] width 130 height 17
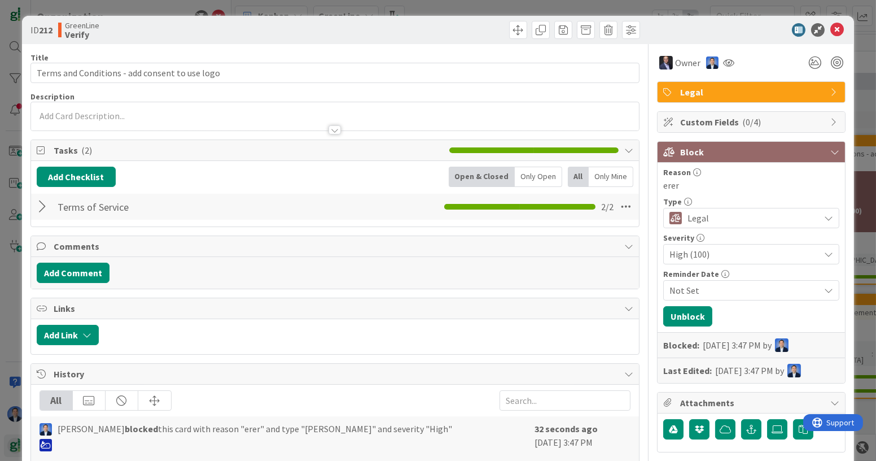
click at [831, 28] on icon at bounding box center [838, 30] width 14 height 14
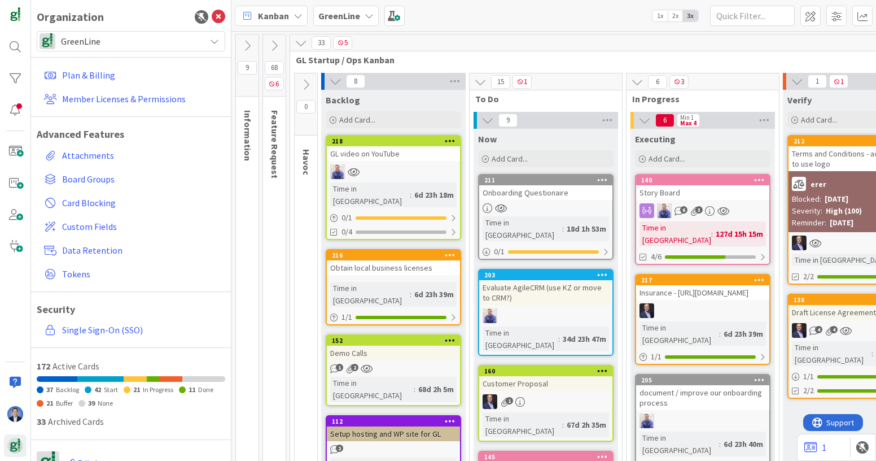
click at [826, 211] on div "High (100)" at bounding box center [844, 211] width 36 height 12
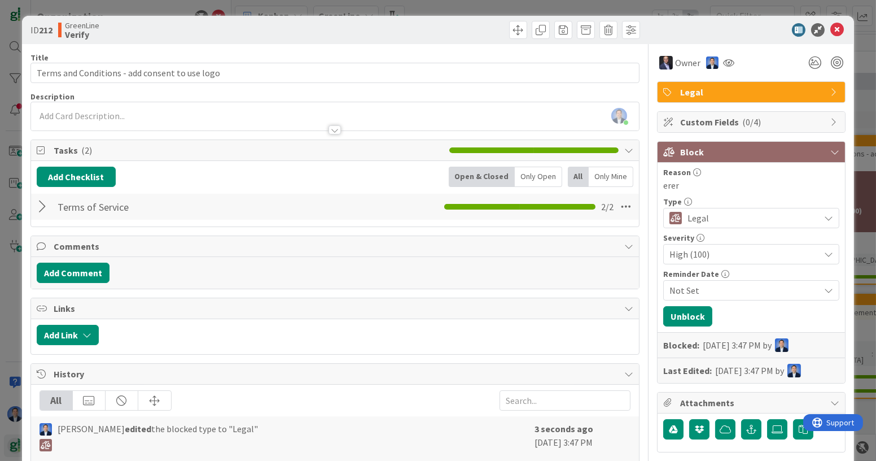
click at [753, 220] on span "Legal" at bounding box center [751, 218] width 126 height 16
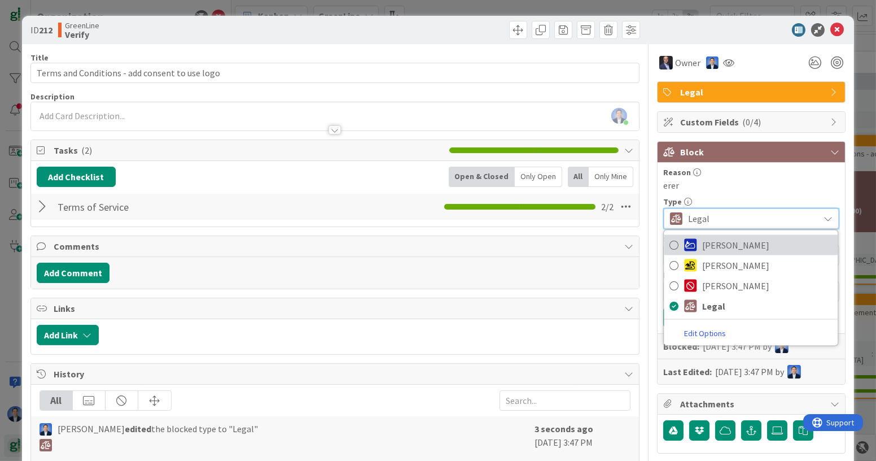
click at [730, 243] on span "[PERSON_NAME]" at bounding box center [768, 245] width 130 height 17
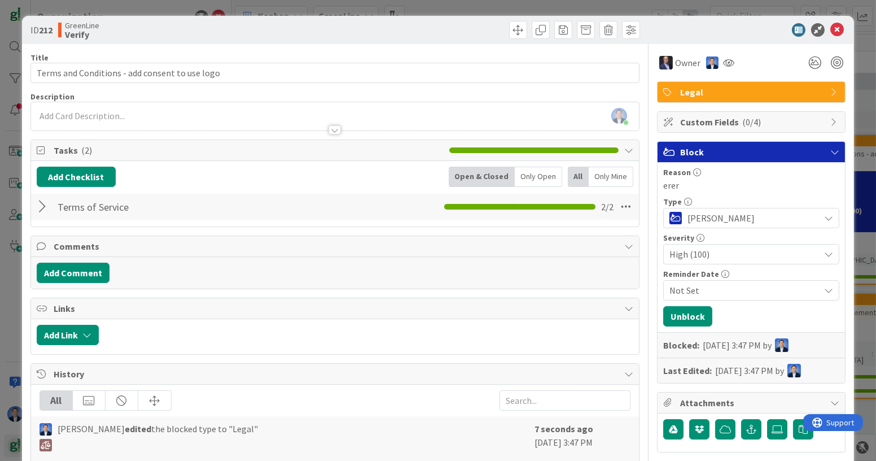
click at [678, 325] on div "Reason erer Type [PERSON_NAME] [PERSON_NAME] Legal Edit Options Severity High (…" at bounding box center [751, 273] width 187 height 220
click at [684, 317] on button "Unblock" at bounding box center [688, 316] width 49 height 20
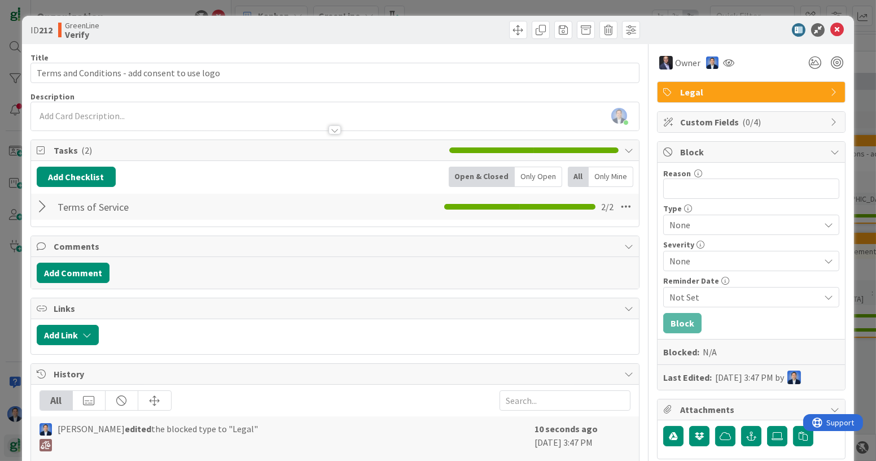
click at [831, 28] on icon at bounding box center [838, 30] width 14 height 14
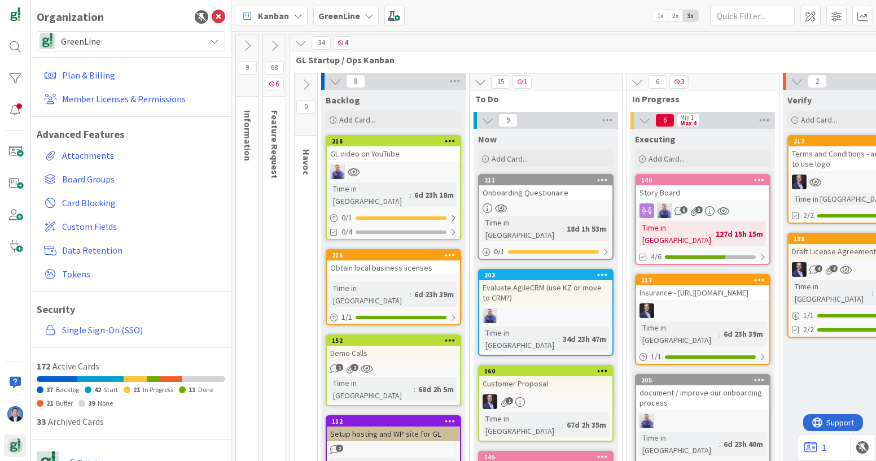
click at [826, 160] on div "Terms and Conditions - add consent to use logo" at bounding box center [855, 158] width 133 height 25
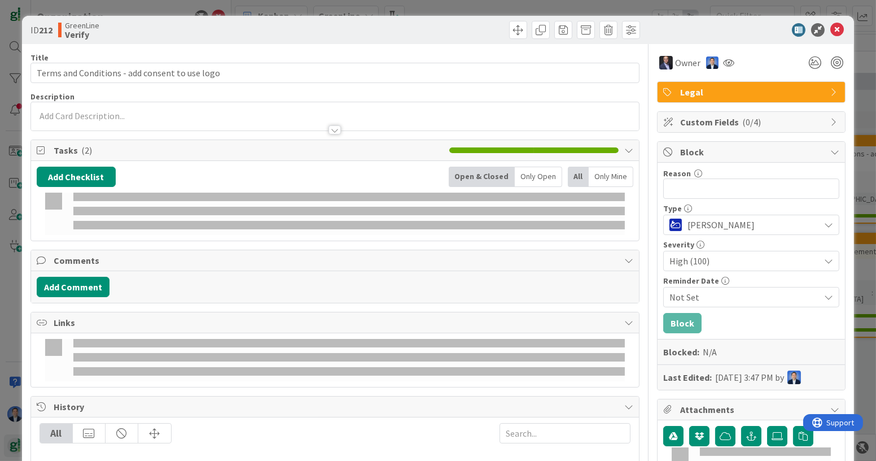
click at [726, 223] on span "[PERSON_NAME]" at bounding box center [751, 225] width 126 height 16
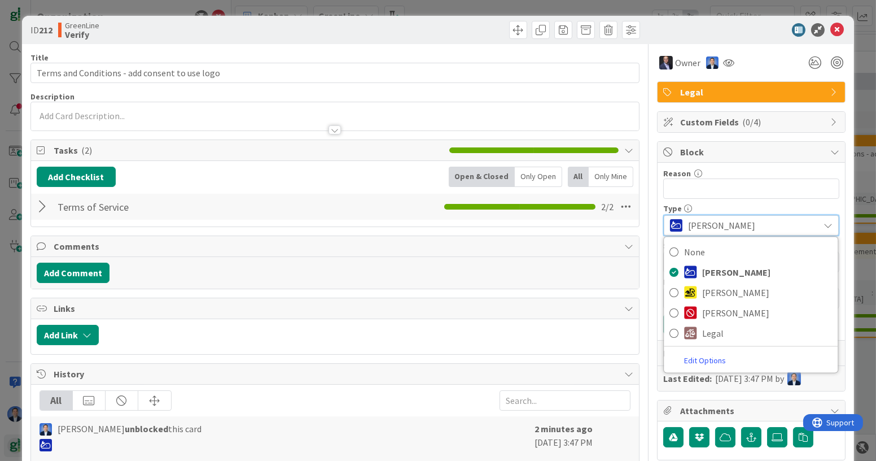
click at [689, 355] on link "Edit Options" at bounding box center [706, 360] width 82 height 15
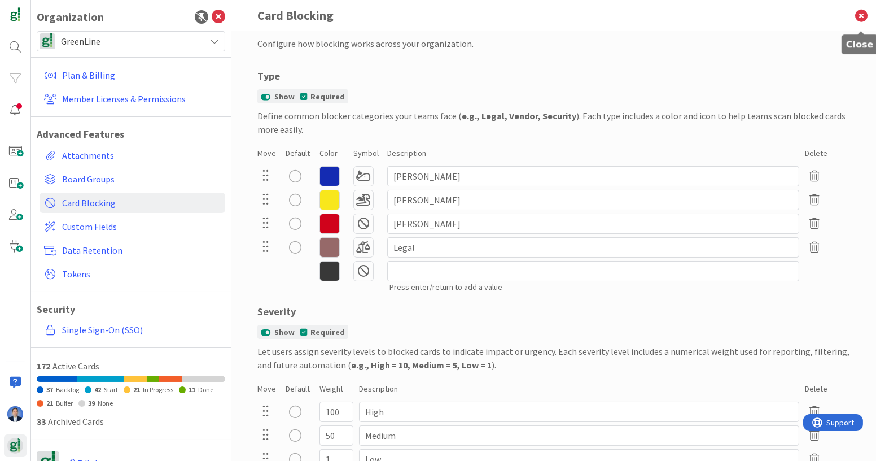
click at [861, 15] on icon at bounding box center [861, 15] width 29 height 31
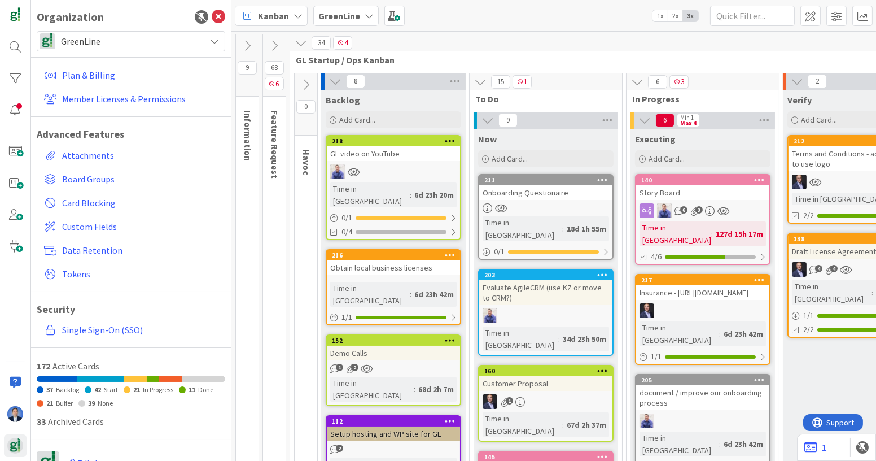
click at [807, 160] on div "Terms and Conditions - add consent to use logo" at bounding box center [855, 158] width 133 height 25
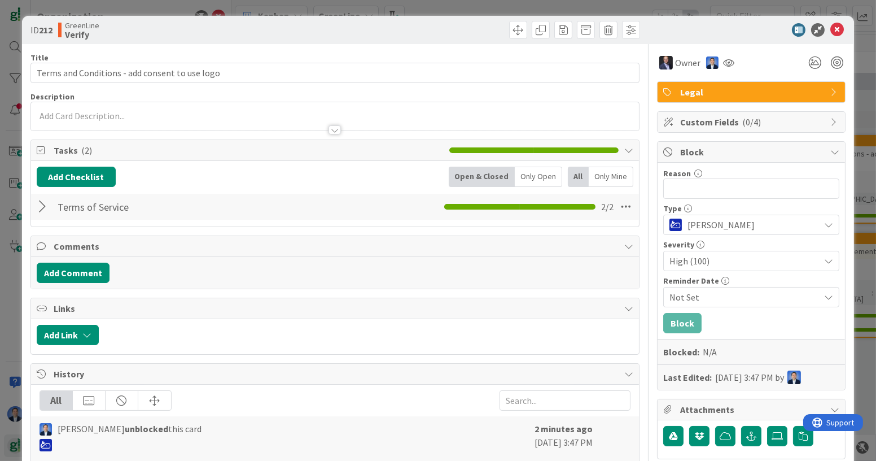
click at [734, 261] on span "High (100)" at bounding box center [742, 261] width 145 height 16
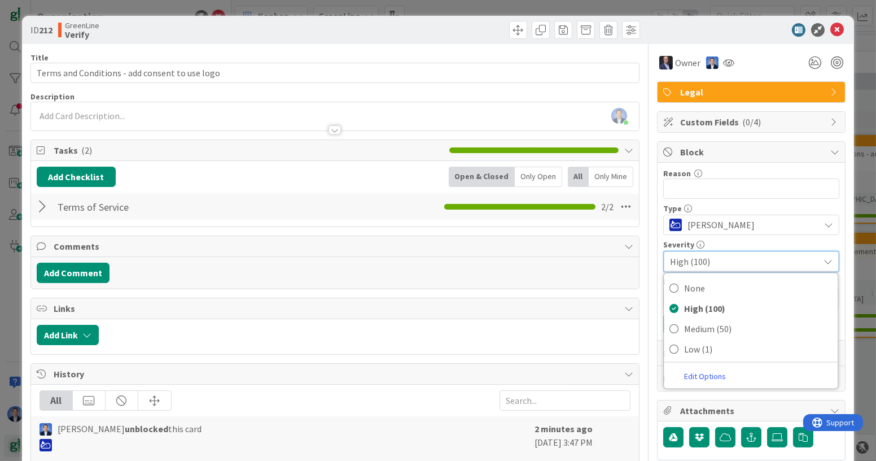
click at [695, 369] on link "Edit Options" at bounding box center [706, 376] width 82 height 15
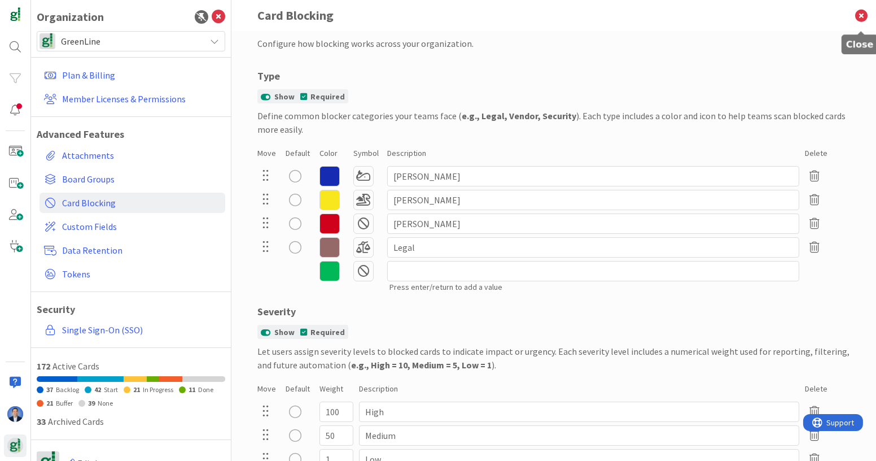
click at [858, 16] on icon at bounding box center [861, 15] width 29 height 31
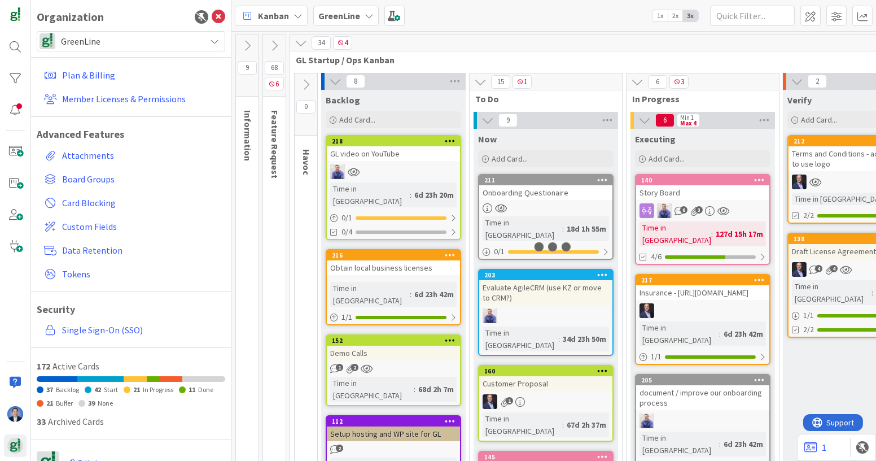
click at [213, 16] on icon at bounding box center [219, 17] width 14 height 14
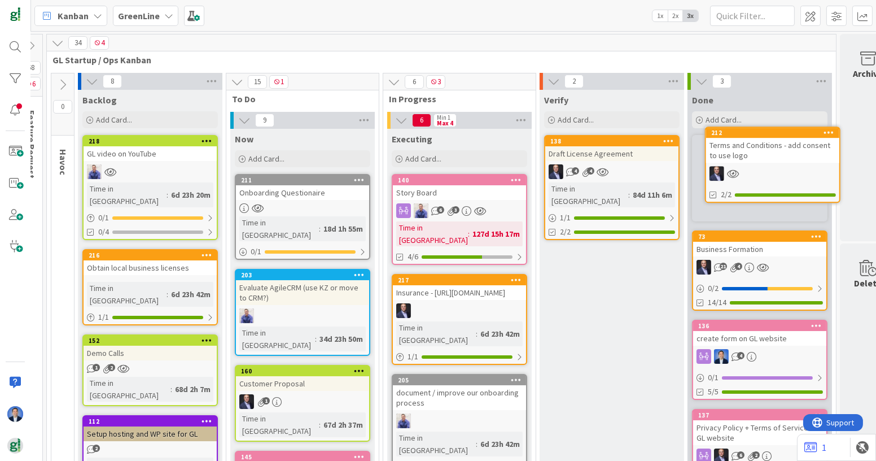
scroll to position [0, 73]
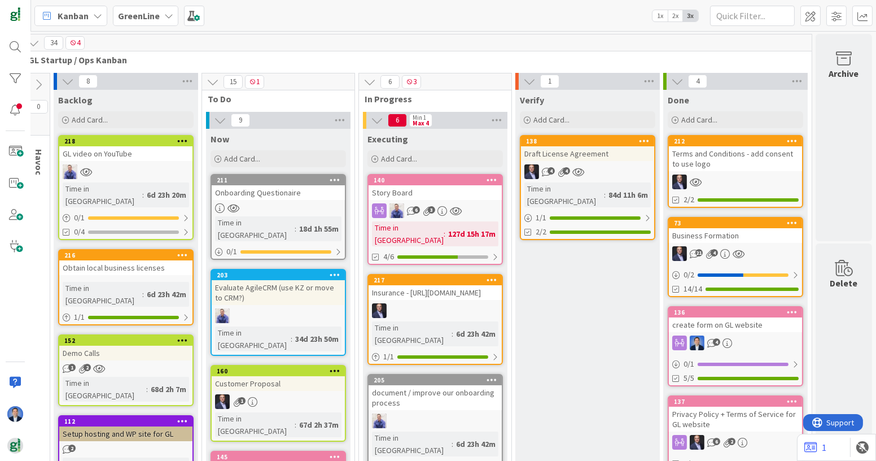
click at [592, 151] on div "Draft License Agreement" at bounding box center [587, 153] width 133 height 15
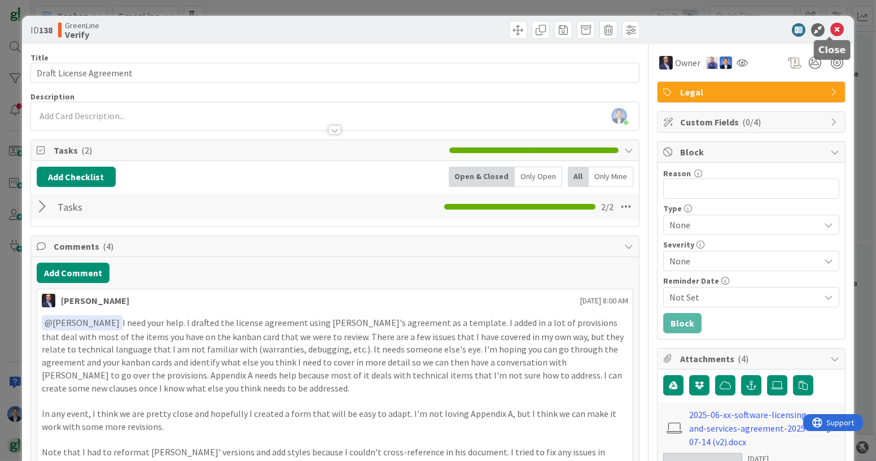
click at [831, 32] on icon at bounding box center [838, 30] width 14 height 14
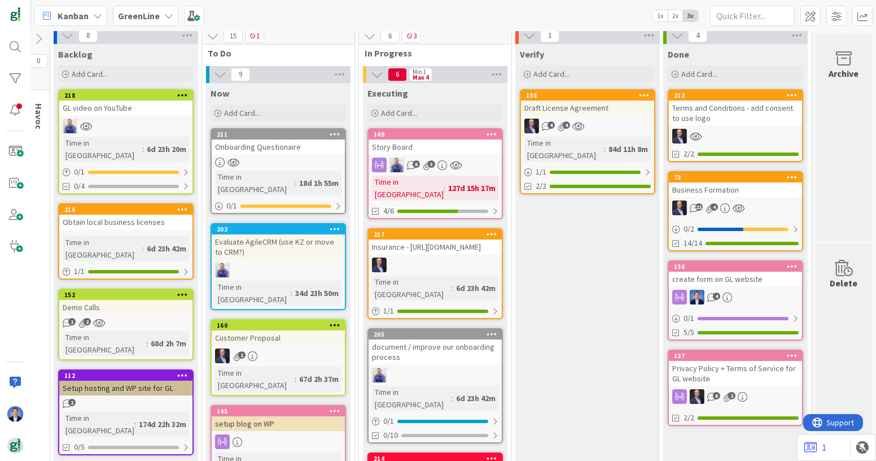
scroll to position [47, 73]
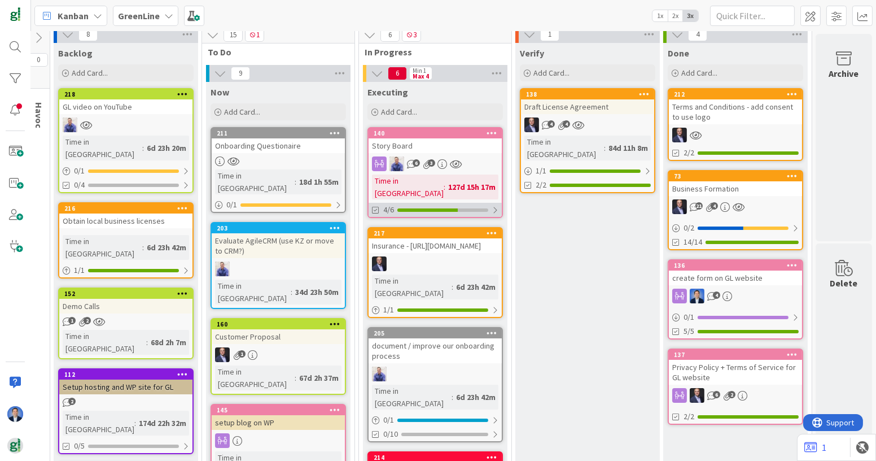
click at [460, 208] on div at bounding box center [443, 209] width 91 height 3
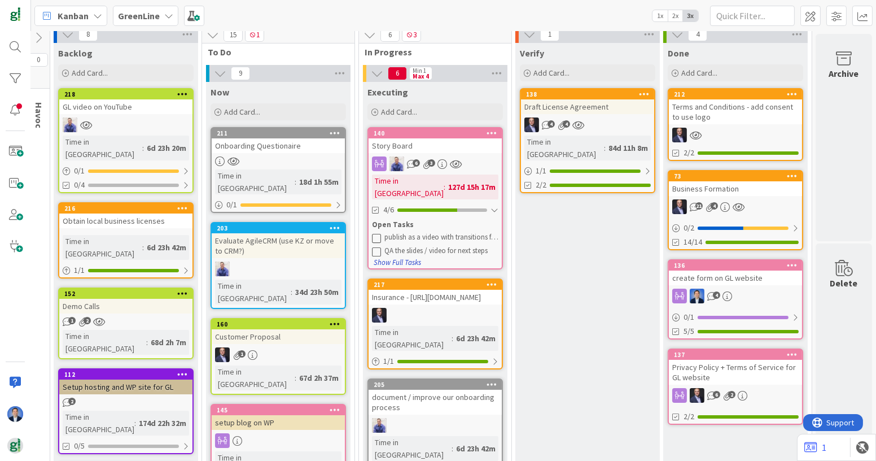
click at [399, 256] on button "Show Full Tasks" at bounding box center [397, 262] width 49 height 12
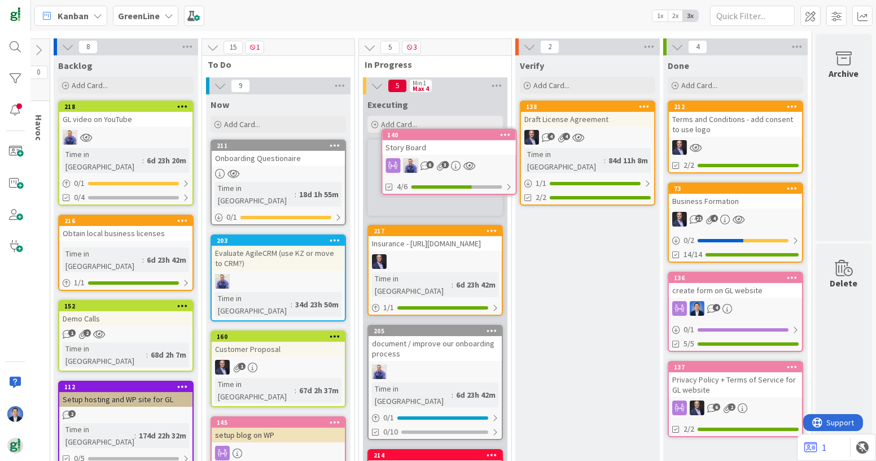
scroll to position [4, 73]
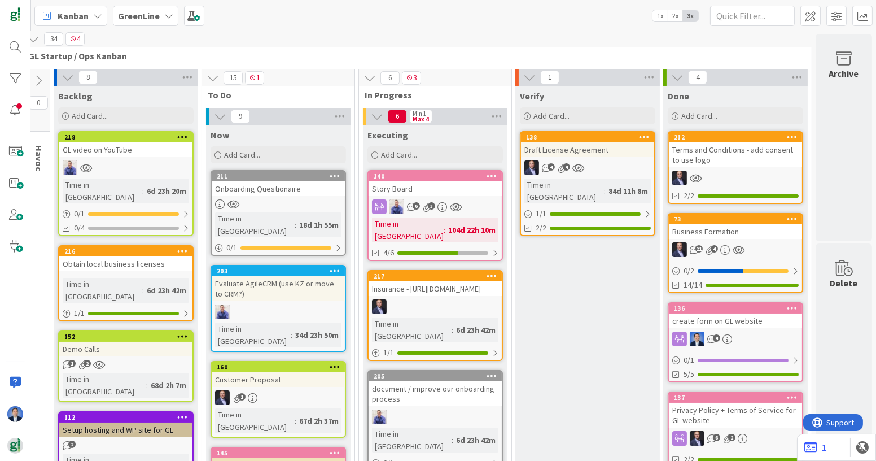
drag, startPoint x: 465, startPoint y: 214, endPoint x: 467, endPoint y: 185, distance: 28.8
click at [467, 185] on div "Story Board" at bounding box center [435, 188] width 133 height 15
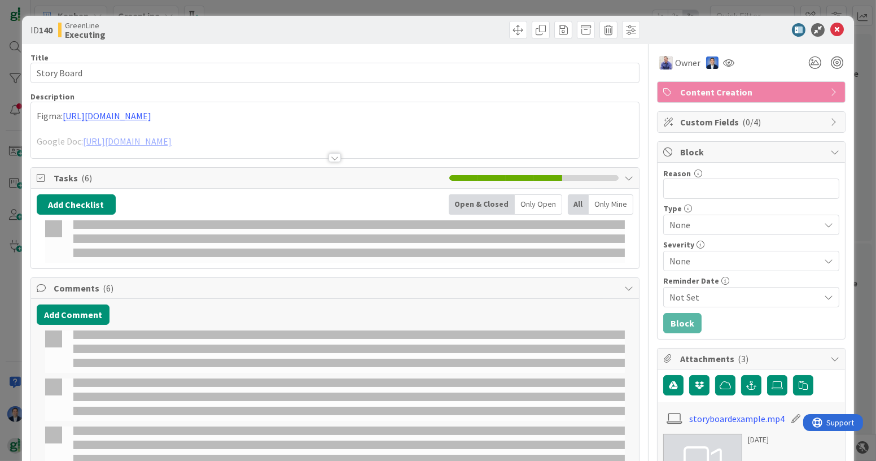
click at [529, 125] on div "Figma: [URL][DOMAIN_NAME] Google Doc: [URL][DOMAIN_NAME]" at bounding box center [335, 130] width 608 height 56
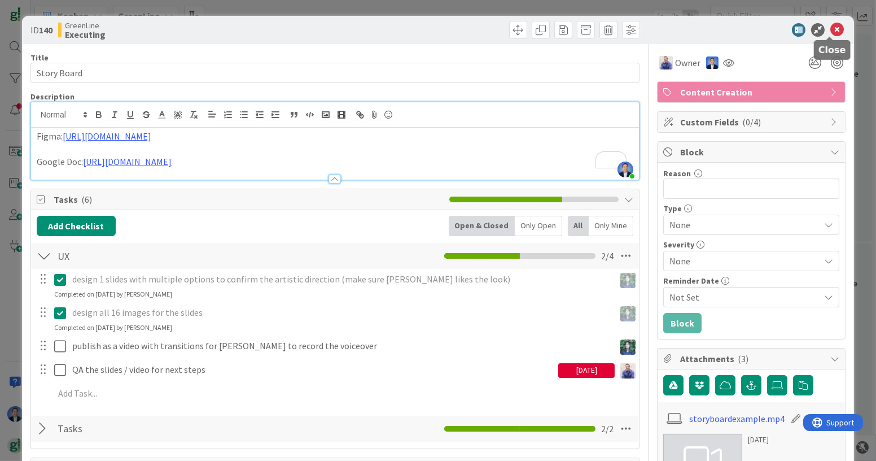
click at [831, 30] on icon at bounding box center [838, 30] width 14 height 14
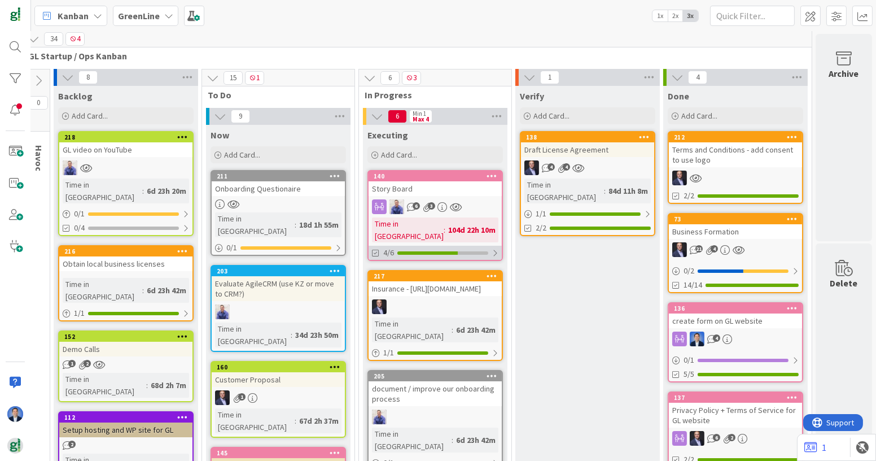
click at [460, 251] on div at bounding box center [443, 252] width 91 height 3
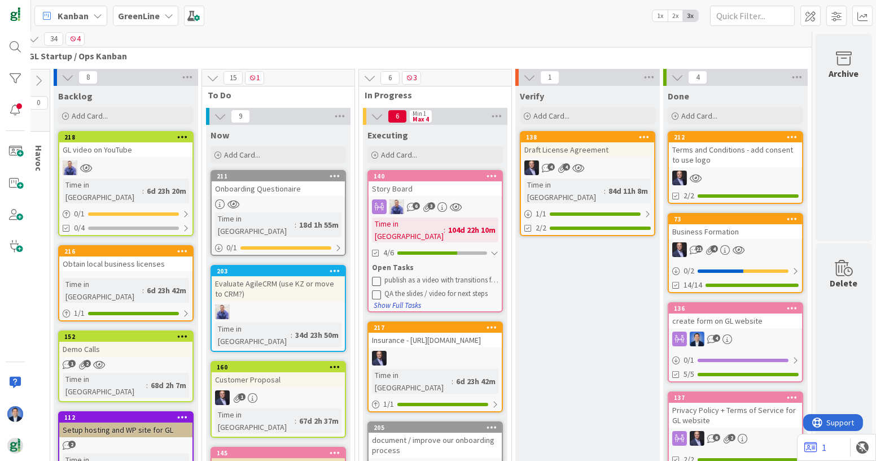
click at [404, 299] on button "Show Full Tasks" at bounding box center [397, 305] width 49 height 12
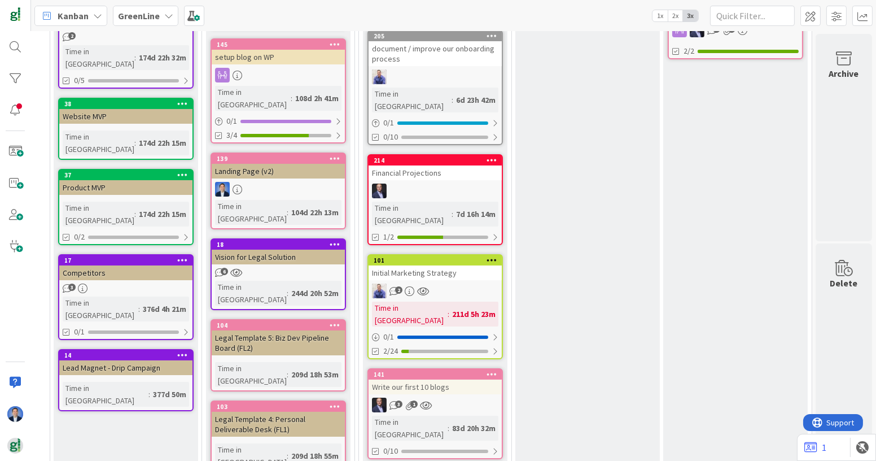
scroll to position [484, 73]
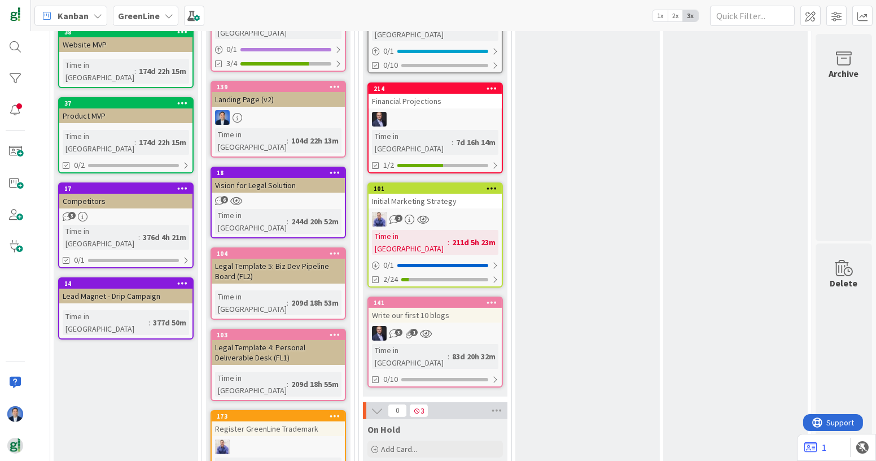
click at [421, 194] on div "Initial Marketing Strategy" at bounding box center [435, 201] width 133 height 15
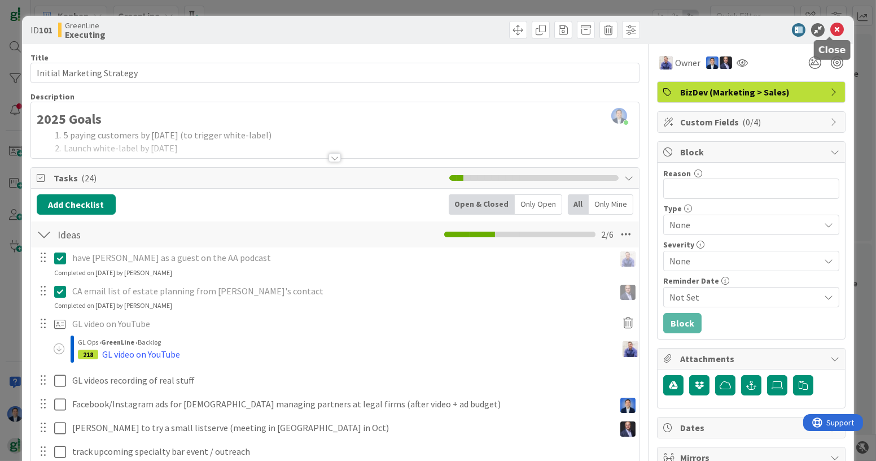
click at [831, 31] on icon at bounding box center [838, 30] width 14 height 14
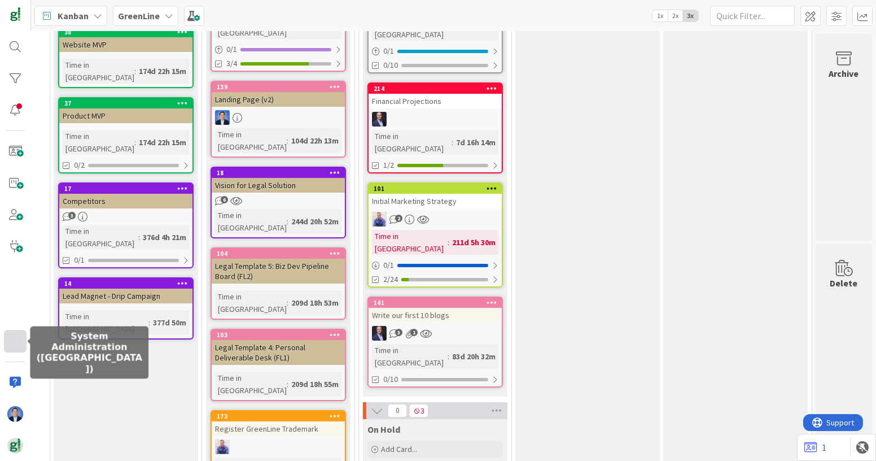
click at [17, 343] on div at bounding box center [15, 341] width 23 height 23
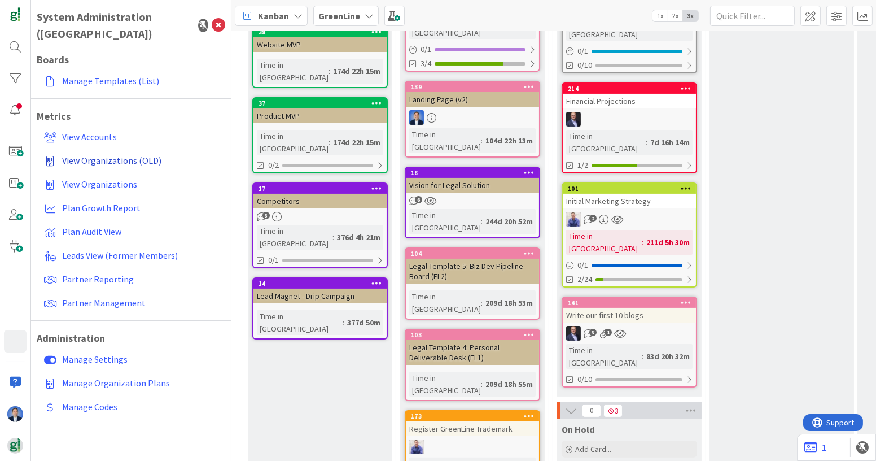
click at [123, 155] on span "View Organizations (OLD)" at bounding box center [111, 160] width 99 height 11
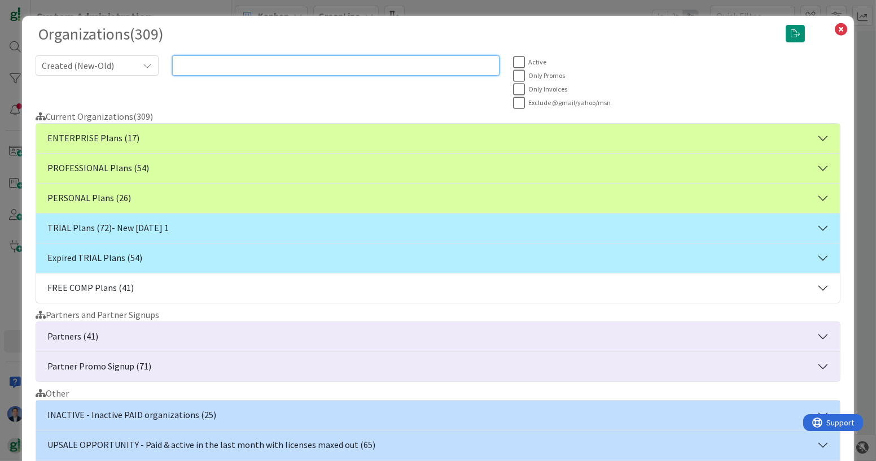
click at [304, 66] on input "text" at bounding box center [336, 65] width 328 height 20
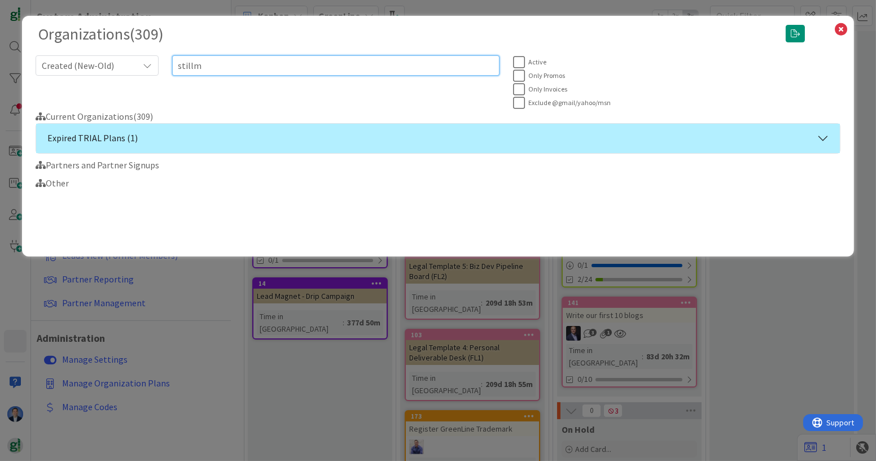
type input "stillm"
click at [308, 138] on button "Expired TRIAL Plans (1)" at bounding box center [438, 138] width 804 height 29
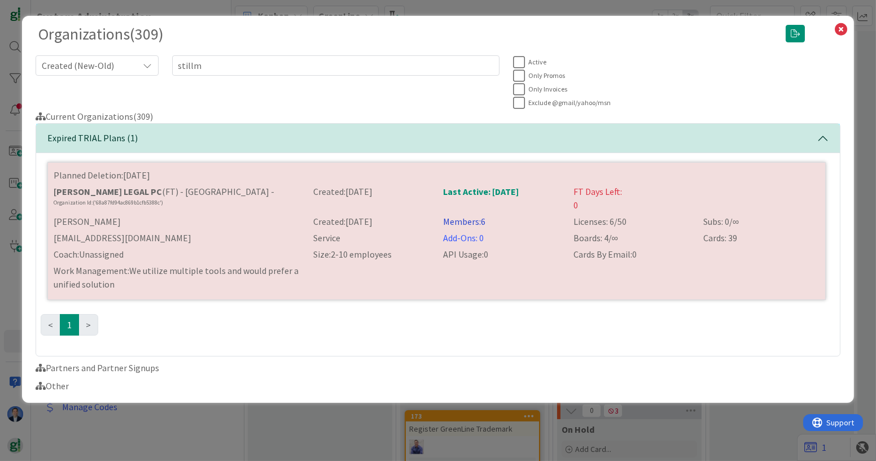
click at [468, 221] on link "Members: 6" at bounding box center [464, 221] width 42 height 11
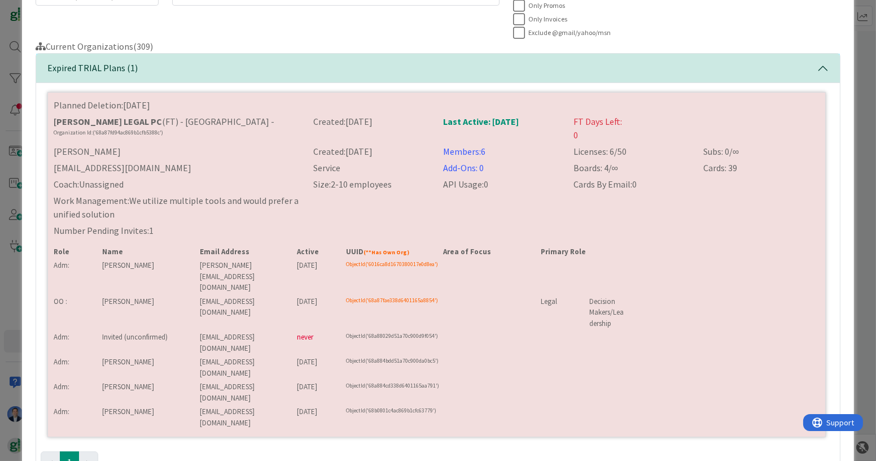
scroll to position [97, 0]
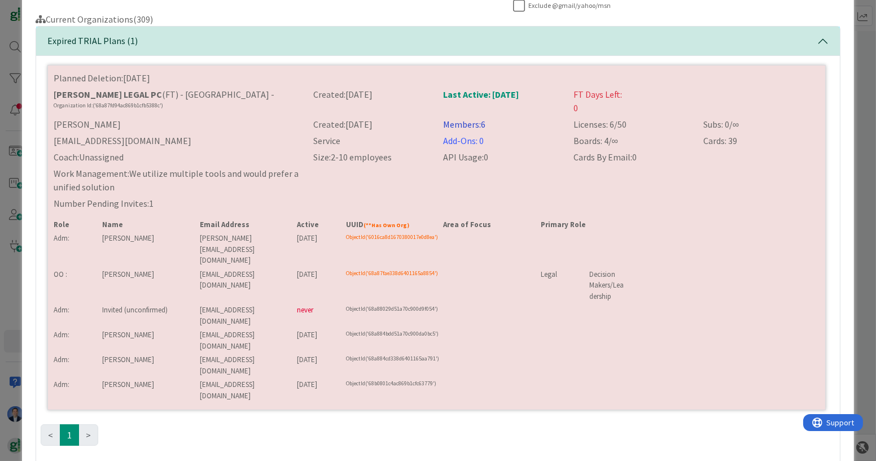
click at [448, 119] on link "Members: 6" at bounding box center [464, 124] width 42 height 11
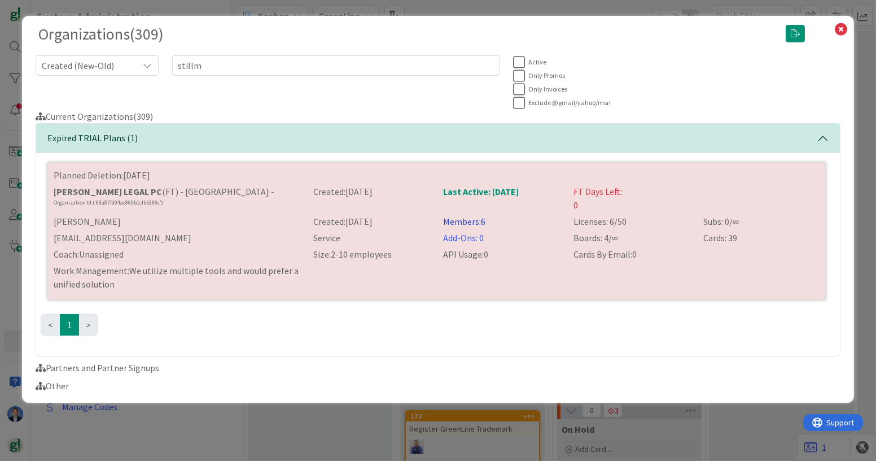
scroll to position [0, 0]
click at [473, 215] on div "Members: 6" at bounding box center [502, 222] width 130 height 14
click at [460, 222] on link "Members: 6" at bounding box center [464, 221] width 42 height 11
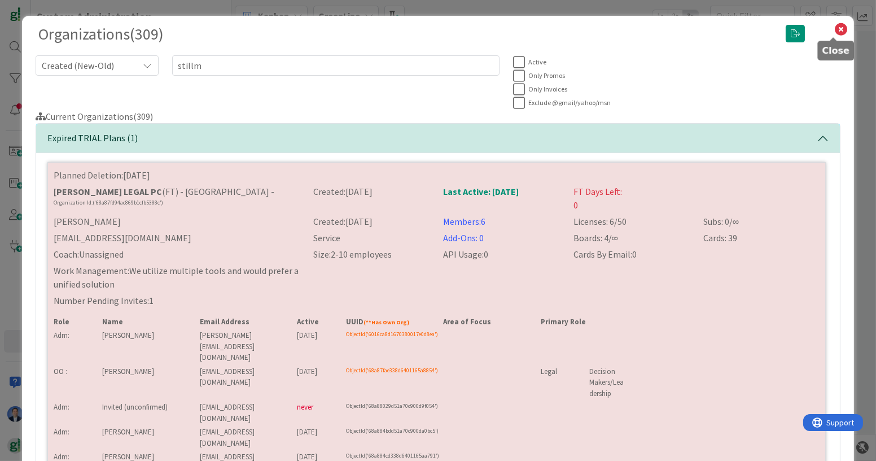
click at [834, 32] on icon at bounding box center [841, 29] width 15 height 16
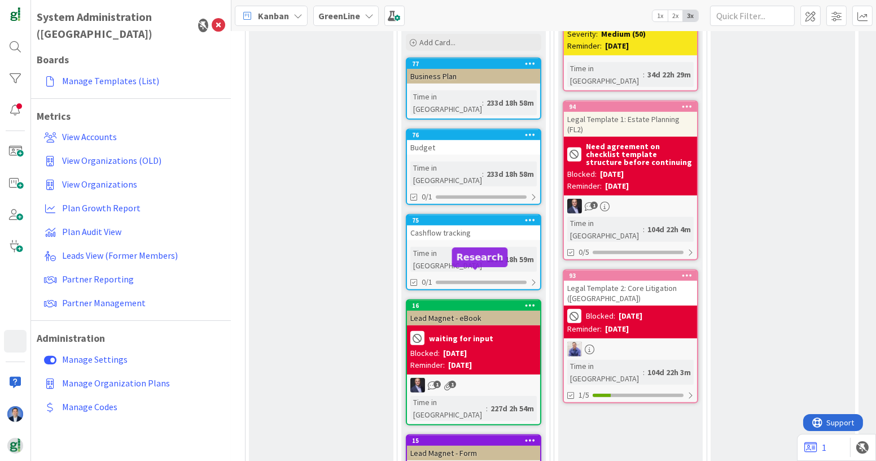
scroll to position [990, 72]
